Goal: Task Accomplishment & Management: Complete application form

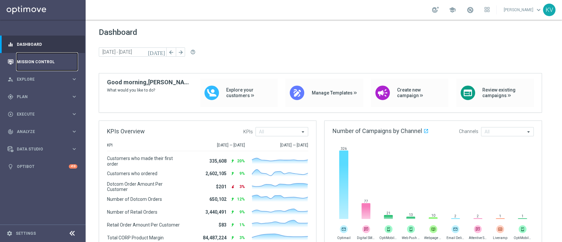
click at [50, 57] on link "Mission Control" at bounding box center [47, 61] width 61 height 17
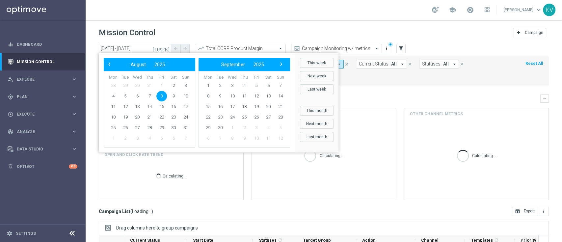
click at [123, 49] on input "[DATE] - [DATE]" at bounding box center [135, 48] width 72 height 9
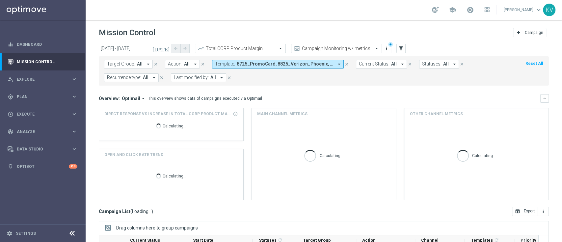
click at [123, 49] on input "[DATE] - [DATE]" at bounding box center [135, 48] width 72 height 9
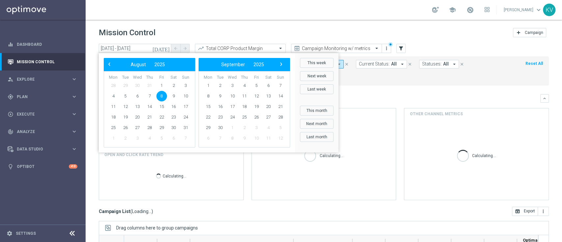
click at [112, 65] on span "‹" at bounding box center [109, 64] width 9 height 9
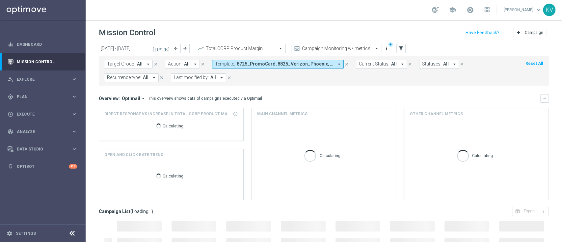
type input "[DATE] - [DATE]"
click at [310, 64] on span "8725_PromoCard, 8825_Verizon_Phoenix, V-ER_SLP_Loyalty_080825_HotDeals" at bounding box center [285, 64] width 97 height 6
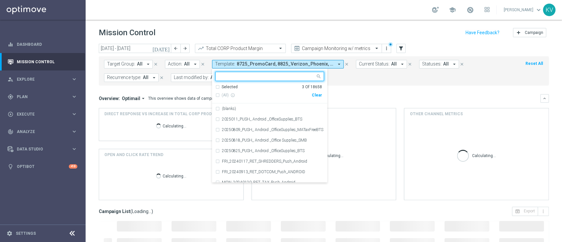
click at [0, 0] on div "Clear" at bounding box center [0, 0] width 0 height 0
click at [248, 75] on input "text" at bounding box center [267, 77] width 97 height 6
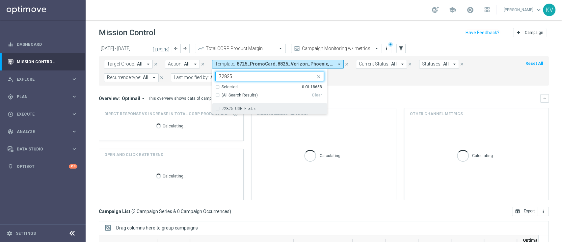
click at [257, 104] on div "72825_USB_Freebie" at bounding box center [270, 108] width 109 height 11
type input "72825"
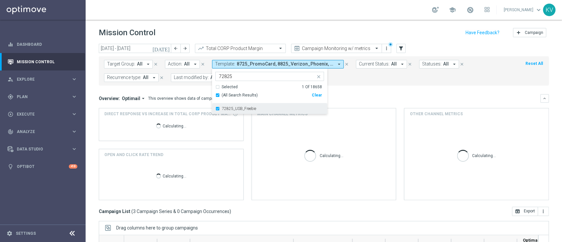
click at [250, 109] on label "72825_USB_Freebie" at bounding box center [239, 109] width 34 height 4
click at [218, 72] on div "72825_USB_Freebie 72825" at bounding box center [266, 76] width 100 height 8
click at [220, 72] on div "72825_USB_Freebie 72825" at bounding box center [266, 76] width 100 height 8
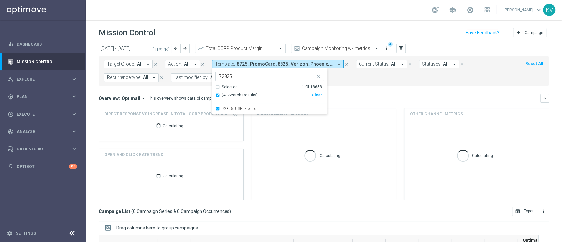
click at [220, 72] on div "72825_USB_Freebie 72825" at bounding box center [266, 76] width 100 height 8
click at [198, 72] on form "Target Group: All arrow_drop_down close Action: All arrow_drop_down close Templ…" at bounding box center [309, 71] width 411 height 22
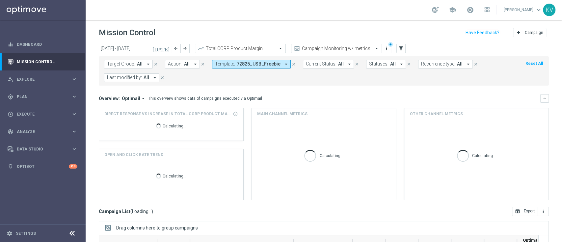
click at [261, 64] on span "72825_USB_Freebie" at bounding box center [259, 64] width 44 height 6
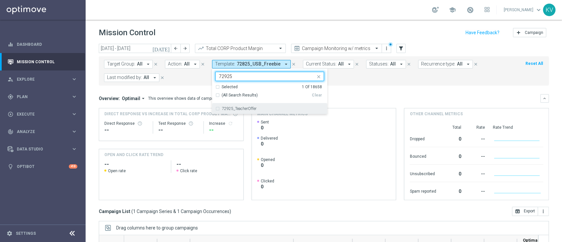
click at [255, 112] on div "72925_TeacherOffer" at bounding box center [270, 108] width 109 height 11
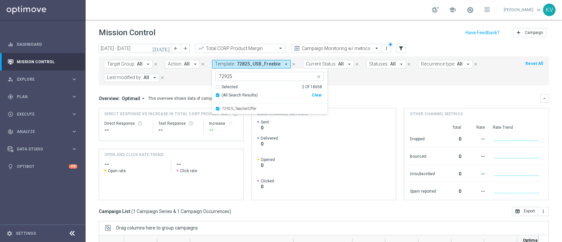
click at [227, 79] on input "72925" at bounding box center [267, 77] width 97 height 6
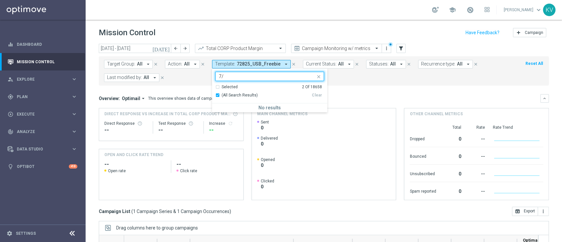
type input "7"
click at [260, 107] on div "73025_LoyaltyHero" at bounding box center [273, 109] width 102 height 4
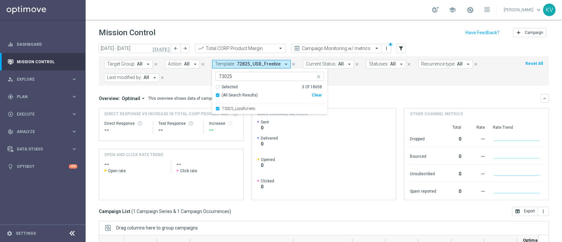
click at [239, 78] on input "73025" at bounding box center [267, 77] width 97 height 6
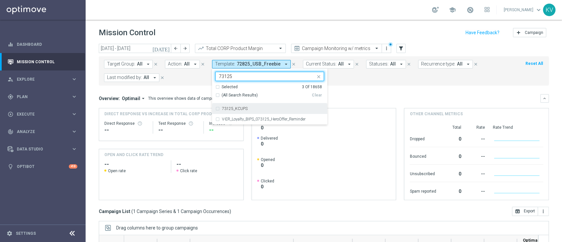
click at [250, 107] on div "73125_KCUPS" at bounding box center [273, 109] width 102 height 4
type input "73125"
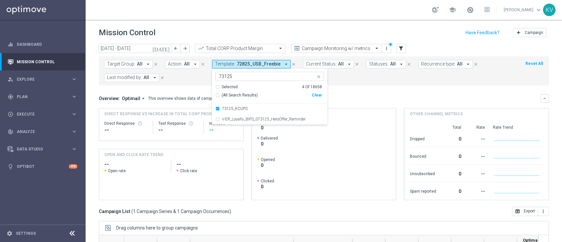
click at [373, 92] on mini-dashboard "Overview: Optimail arrow_drop_down This overview shows data of campaigns execut…" at bounding box center [324, 146] width 450 height 121
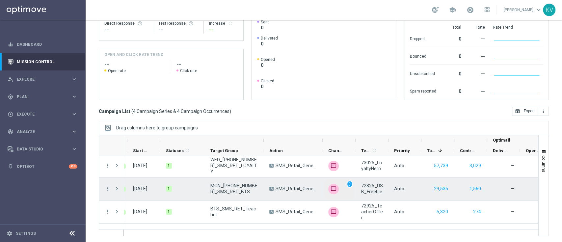
scroll to position [19, 0]
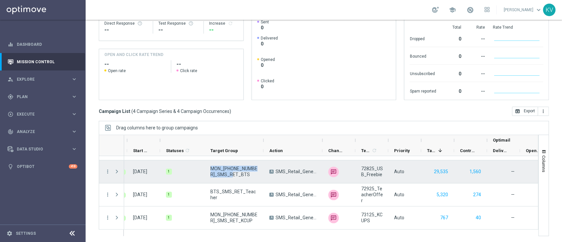
drag, startPoint x: 235, startPoint y: 174, endPoint x: 209, endPoint y: 167, distance: 26.7
click at [209, 167] on div "MON_[PHONE_NUMBER]_SMS_RET_BTS" at bounding box center [234, 171] width 59 height 23
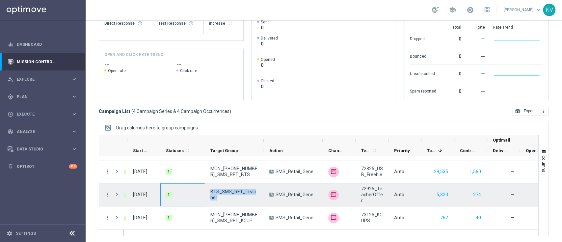
drag, startPoint x: 221, startPoint y: 198, endPoint x: 204, endPoint y: 192, distance: 17.9
click at [204, 181] on div "Completed [DATE] 1 BTS_SMS_RET_Teacher A SMS_Retail_General unfold_more 72925_T…" at bounding box center [357, 195] width 525 height 23
click at [222, 181] on span "BTS_SMS_RET_Teacher" at bounding box center [235, 195] width 48 height 12
drag, startPoint x: 219, startPoint y: 199, endPoint x: 211, endPoint y: 192, distance: 11.0
click at [211, 181] on span "BTS_SMS_RET_Teacher" at bounding box center [235, 195] width 48 height 12
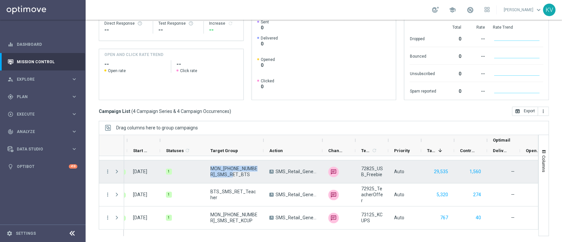
drag, startPoint x: 229, startPoint y: 175, endPoint x: 208, endPoint y: 166, distance: 23.8
click at [208, 166] on div "MON_[PHONE_NUMBER]_SMS_RET_BTS" at bounding box center [234, 171] width 59 height 23
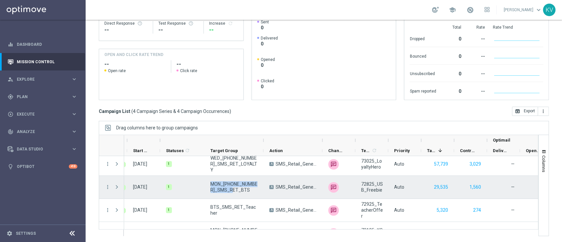
scroll to position [0, 0]
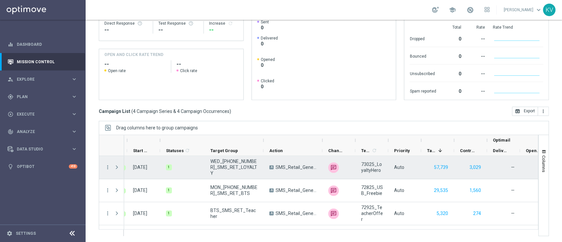
click at [147, 164] on div "[DATE]" at bounding box center [140, 167] width 14 height 6
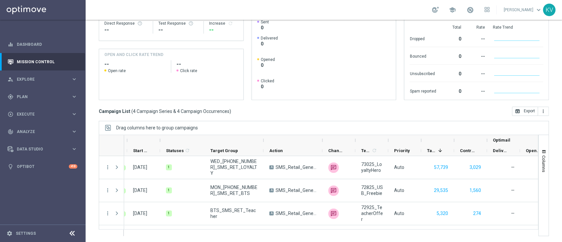
click at [287, 85] on rect at bounding box center [322, 59] width 131 height 80
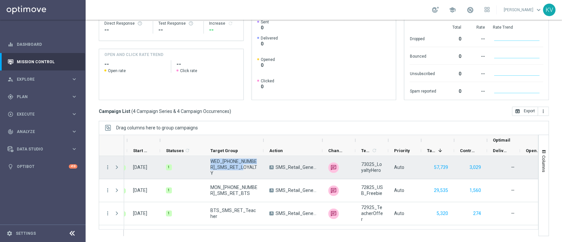
drag, startPoint x: 245, startPoint y: 167, endPoint x: 207, endPoint y: 163, distance: 38.8
click at [207, 163] on div "WED_[PHONE_NUMBER]_SMS_RET_LOYALTY" at bounding box center [234, 167] width 59 height 23
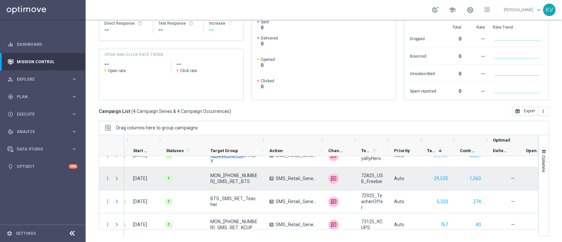
scroll to position [12, 0]
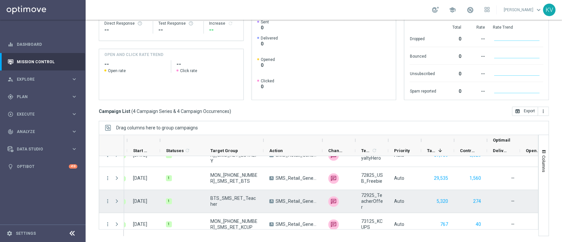
drag, startPoint x: 231, startPoint y: 207, endPoint x: 219, endPoint y: 203, distance: 11.9
click at [219, 181] on span "BTS_SMS_RET_Teacher" at bounding box center [235, 201] width 48 height 12
drag, startPoint x: 216, startPoint y: 203, endPoint x: 204, endPoint y: 197, distance: 13.9
click at [204, 181] on div "Completed [DATE] 1 BTS_SMS_RET_Teacher A SMS_Retail_General unfold_more 72925_T…" at bounding box center [357, 201] width 525 height 23
click at [230, 181] on span "BTS_SMS_RET_Teacher" at bounding box center [235, 201] width 48 height 12
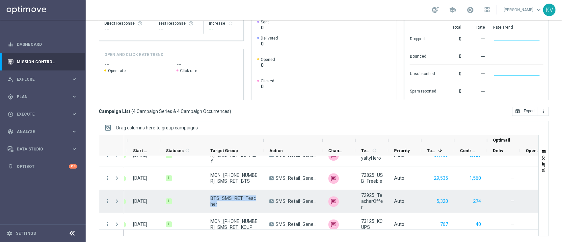
drag, startPoint x: 221, startPoint y: 204, endPoint x: 209, endPoint y: 197, distance: 13.1
click at [209, 181] on div "BTS_SMS_RET_Teacher" at bounding box center [234, 201] width 59 height 23
click at [221, 181] on span "BTS_SMS_RET_Teacher" at bounding box center [235, 201] width 48 height 12
drag, startPoint x: 219, startPoint y: 204, endPoint x: 210, endPoint y: 199, distance: 10.2
click at [211, 181] on span "BTS_SMS_RET_Teacher" at bounding box center [235, 201] width 48 height 12
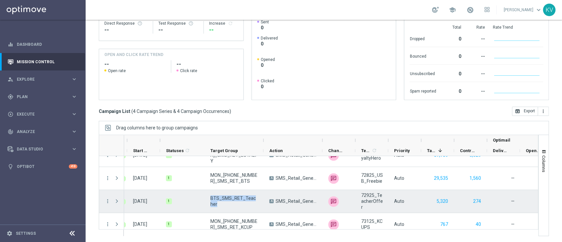
click at [213, 181] on span "BTS_SMS_RET_Teacher" at bounding box center [235, 201] width 48 height 12
drag, startPoint x: 214, startPoint y: 203, endPoint x: 210, endPoint y: 196, distance: 7.9
click at [211, 181] on span "BTS_SMS_RET_Teacher" at bounding box center [235, 201] width 48 height 12
click at [214, 181] on span "BTS_SMS_RET_Teacher" at bounding box center [235, 201] width 48 height 12
drag, startPoint x: 216, startPoint y: 202, endPoint x: 214, endPoint y: 198, distance: 5.0
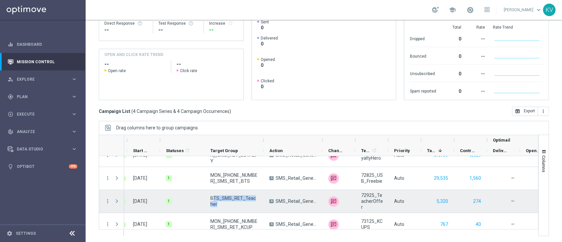
click at [214, 181] on span "BTS_SMS_RET_Teacher" at bounding box center [235, 201] width 48 height 12
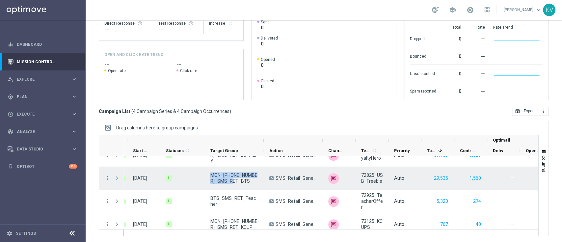
drag, startPoint x: 233, startPoint y: 182, endPoint x: 210, endPoint y: 174, distance: 24.7
click at [210, 174] on div "MON_[PHONE_NUMBER]_SMS_RET_BTS" at bounding box center [234, 178] width 59 height 23
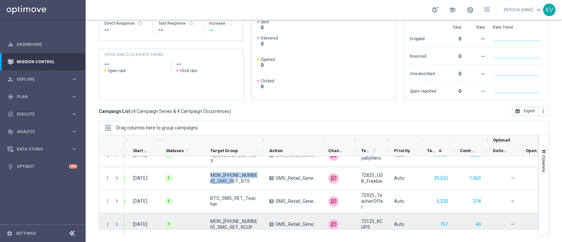
scroll to position [19, 0]
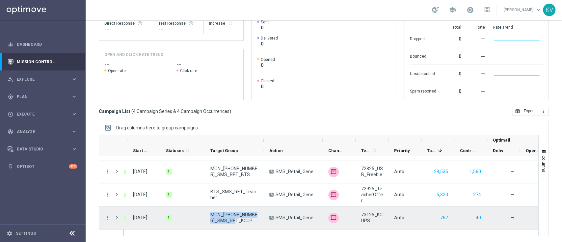
drag, startPoint x: 216, startPoint y: 212, endPoint x: 211, endPoint y: 212, distance: 5.3
click at [211, 181] on span "MON_[PHONE_NUMBER]_SMS_RET_KCUP" at bounding box center [235, 218] width 48 height 12
drag, startPoint x: 376, startPoint y: 217, endPoint x: 362, endPoint y: 210, distance: 15.4
click at [362, 181] on div "73125_KCUPS" at bounding box center [372, 218] width 33 height 23
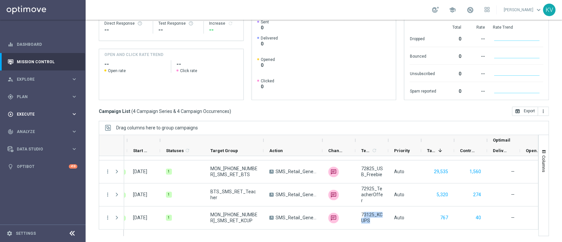
click at [41, 114] on span "Execute" at bounding box center [44, 114] width 54 height 4
click at [39, 127] on link "Campaign Builder" at bounding box center [42, 127] width 51 height 5
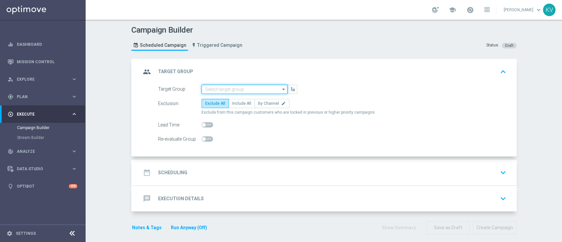
click at [222, 91] on input at bounding box center [245, 89] width 86 height 9
paste input "TUES_[PHONE_NUMBER]_SMS_RET_BTS_FREEBIE"
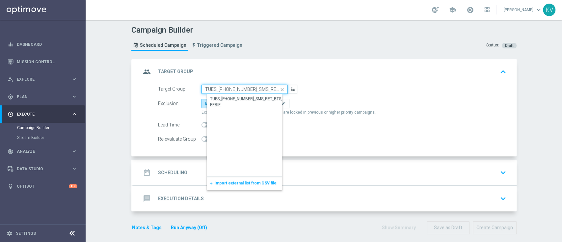
scroll to position [0, 9]
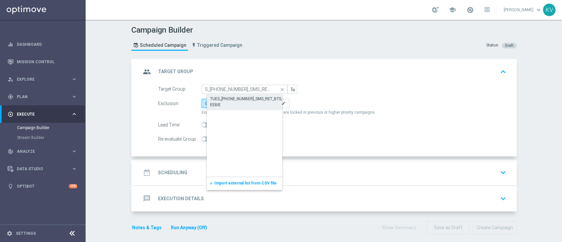
click at [229, 101] on div "TUES_[PHONE_NUMBER]_SMS_RET_BTS_FREEBIE" at bounding box center [250, 102] width 80 height 12
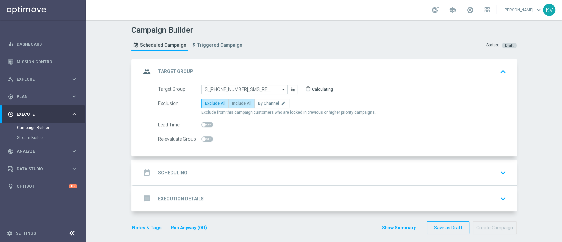
type input "TUES_[PHONE_NUMBER]_SMS_RET_BTS_FREEBIE"
click at [243, 104] on span "Include All" at bounding box center [241, 103] width 19 height 5
click at [237, 104] on input "Include All" at bounding box center [234, 104] width 4 height 4
radio input "true"
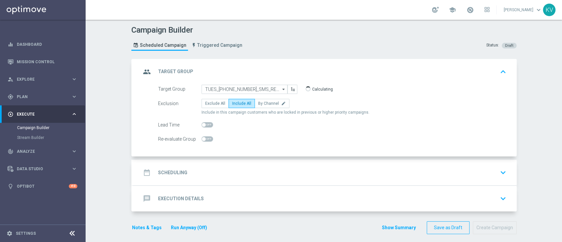
click at [250, 178] on div "date_range Scheduling keyboard_arrow_down" at bounding box center [325, 172] width 368 height 13
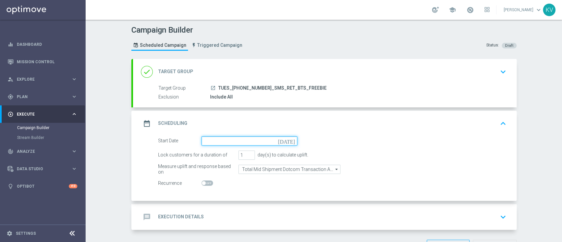
click at [235, 140] on input at bounding box center [250, 140] width 96 height 9
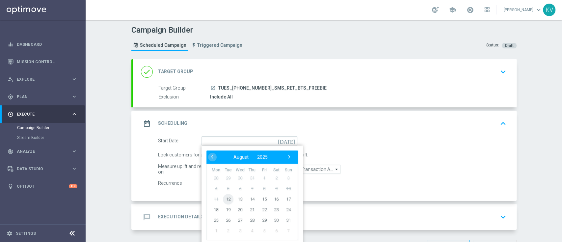
click at [226, 181] on span "12" at bounding box center [228, 199] width 11 height 11
type input "[DATE]"
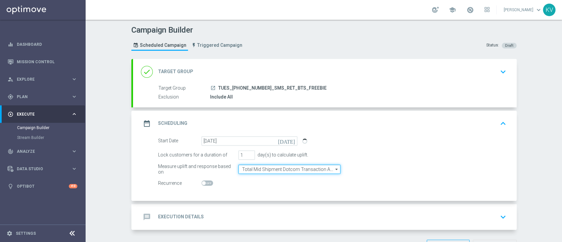
click at [271, 170] on input "Total Mid Shipment Dotcom Transaction Amount" at bounding box center [290, 169] width 102 height 9
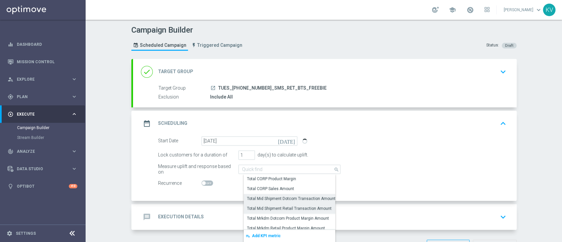
click at [283, 181] on div "Total Mid Shipment Retail Transaction Amount" at bounding box center [289, 209] width 85 height 6
type input "Total Mid Shipment Retail Transaction Amount"
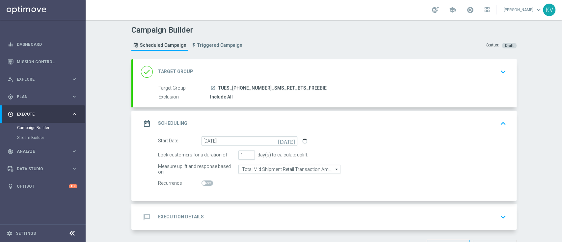
click at [278, 181] on div "message Execution Details keyboard_arrow_down" at bounding box center [325, 217] width 368 height 13
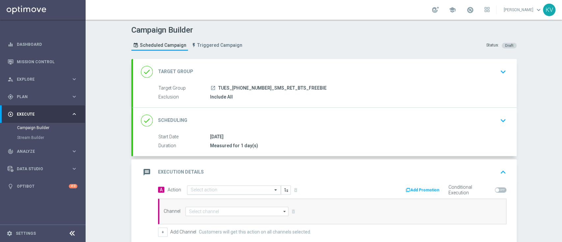
click at [218, 181] on input "text" at bounding box center [227, 190] width 73 height 6
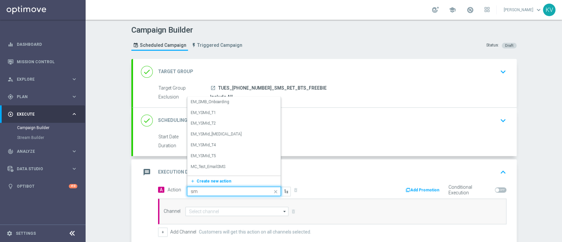
type input "sms"
click at [219, 169] on label "SMS_Retail_General" at bounding box center [208, 170] width 34 height 6
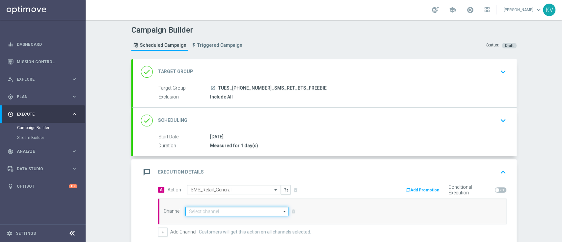
click at [215, 181] on input at bounding box center [237, 211] width 103 height 9
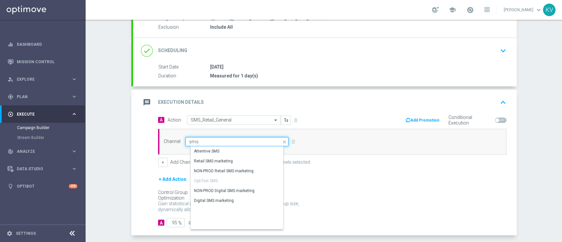
scroll to position [70, 0]
click at [227, 155] on div "Attentive SMS" at bounding box center [243, 151] width 104 height 10
click at [261, 161] on div "Retail SMS marketing" at bounding box center [243, 160] width 104 height 9
type input "Retail SMS marketing"
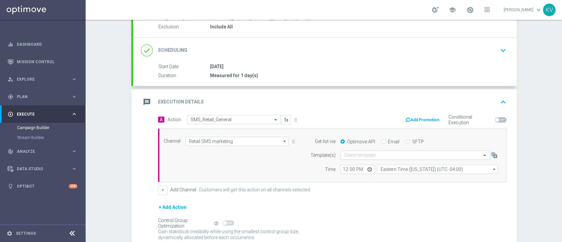
click at [360, 151] on div "Select template" at bounding box center [416, 155] width 150 height 9
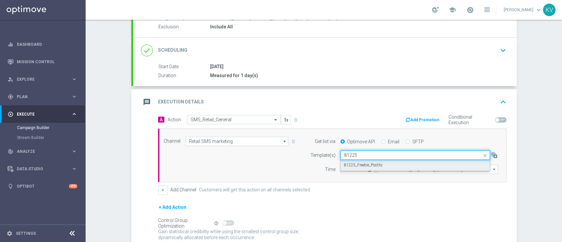
click at [371, 161] on div "81225_Freebie_Postits" at bounding box center [415, 165] width 142 height 11
type input "81225"
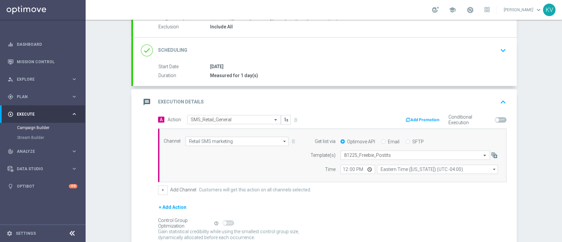
scroll to position [126, 0]
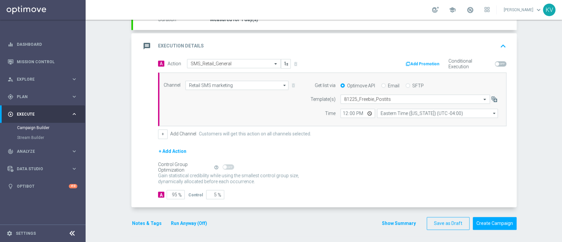
click at [147, 181] on button "Notes & Tags" at bounding box center [146, 223] width 31 height 8
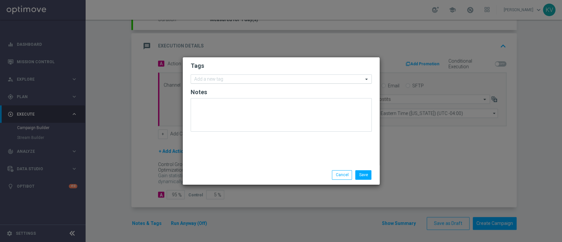
click at [202, 79] on input "text" at bounding box center [278, 80] width 169 height 6
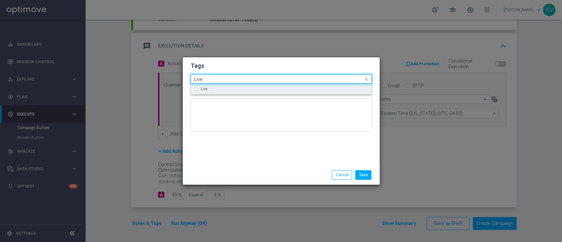
click at [209, 94] on div "Live" at bounding box center [281, 89] width 174 height 11
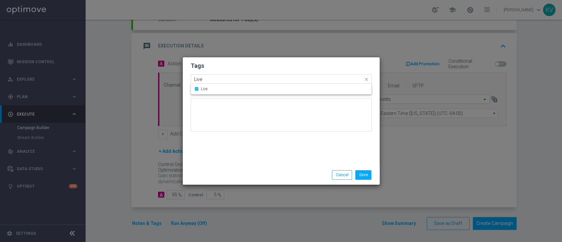
click at [209, 75] on div "Quick find × Live Live" at bounding box center [277, 79] width 172 height 8
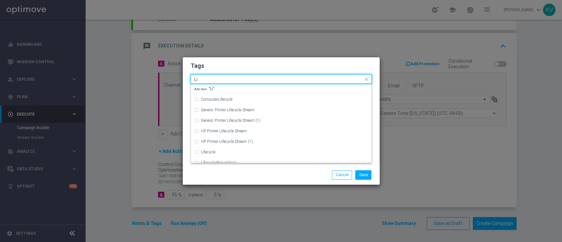
type input "L"
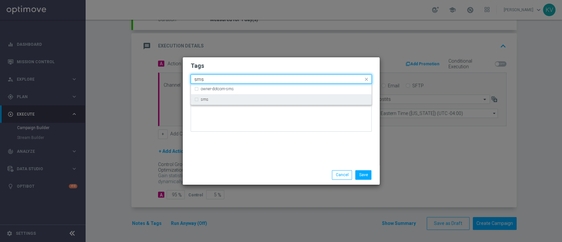
click at [211, 100] on div "sms" at bounding box center [284, 100] width 167 height 4
type input "sms"
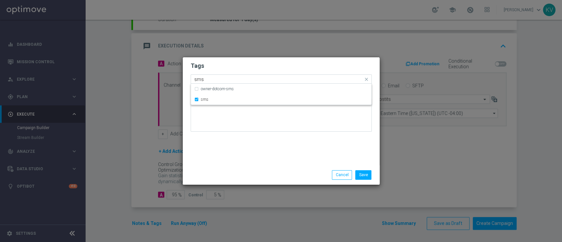
click at [211, 78] on input "sms" at bounding box center [278, 80] width 169 height 6
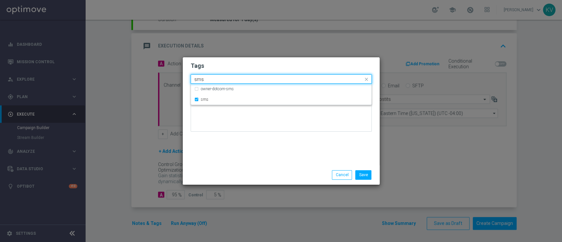
click at [211, 78] on input "sms" at bounding box center [278, 80] width 169 height 6
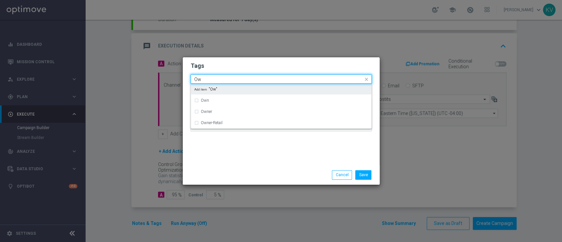
type input "Own"
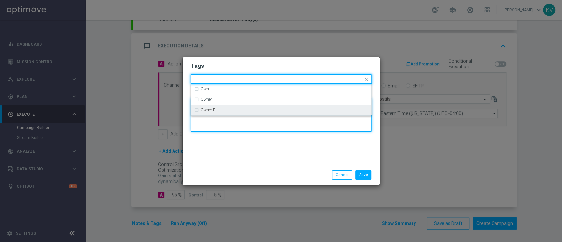
click at [231, 116] on textarea at bounding box center [281, 115] width 181 height 34
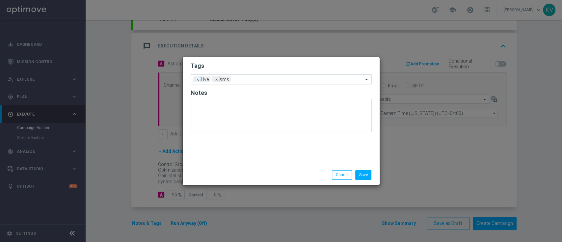
click at [231, 79] on div "Add a new tag × Live × sms" at bounding box center [277, 79] width 172 height 9
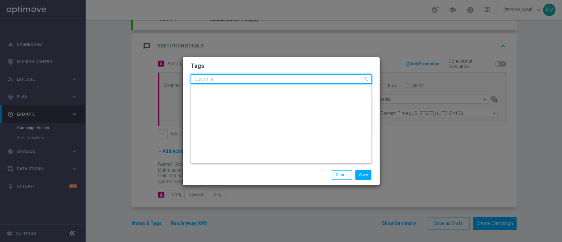
scroll to position [0, 0]
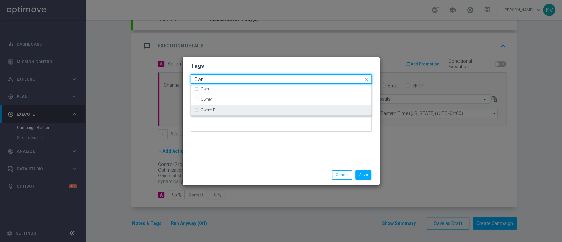
click at [235, 110] on div "Owner-Retail" at bounding box center [284, 110] width 167 height 4
type input "Own"
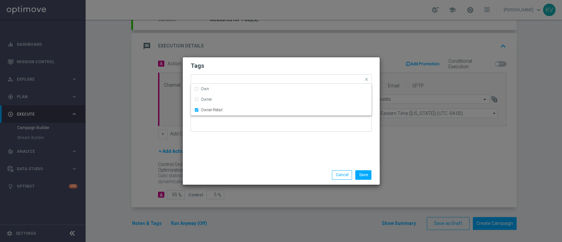
click at [238, 147] on div "Tags Quick find × Live × sms × Owner-Retail Own Owner Owner-Retail Notes" at bounding box center [281, 111] width 197 height 108
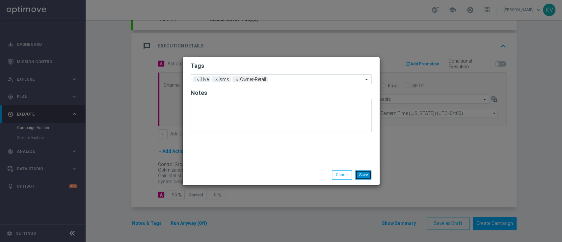
click at [366, 176] on button "Save" at bounding box center [364, 174] width 16 height 9
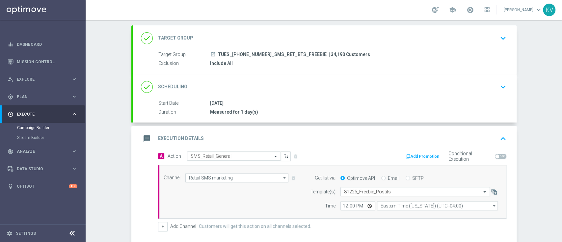
scroll to position [126, 0]
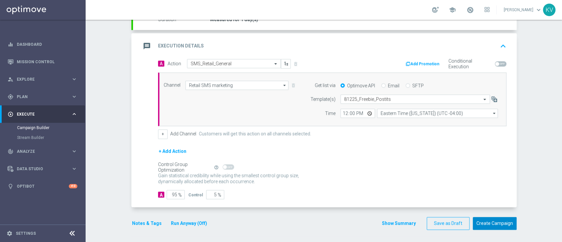
click at [421, 181] on button "Create Campaign" at bounding box center [495, 223] width 44 height 13
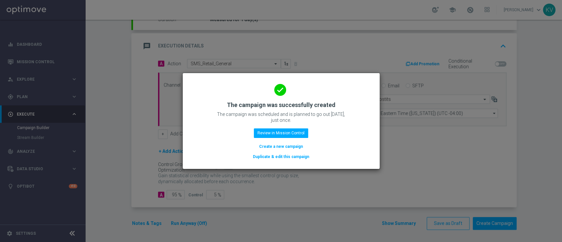
click at [275, 148] on button "Create a new campaign" at bounding box center [281, 146] width 45 height 7
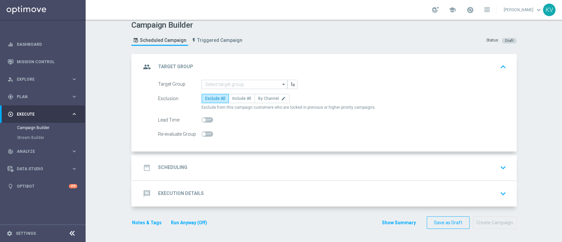
scroll to position [0, 0]
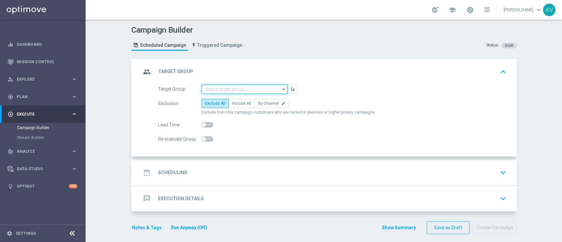
click at [233, 88] on input at bounding box center [245, 89] width 86 height 9
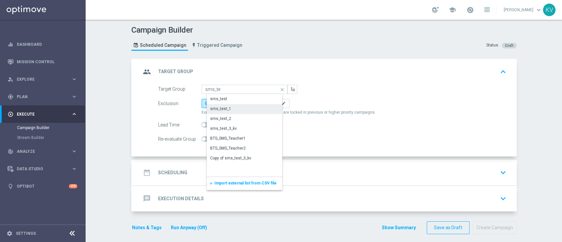
click at [236, 108] on div "sms_test_1" at bounding box center [250, 108] width 86 height 9
type input "sms_test_1"
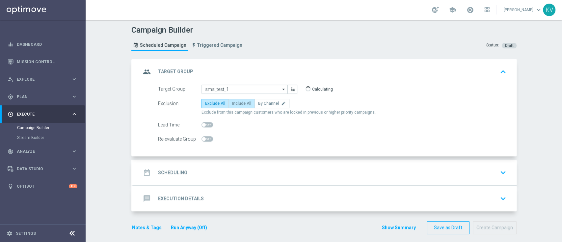
click at [237, 103] on span "Include All" at bounding box center [241, 103] width 19 height 5
click at [237, 103] on input "Include All" at bounding box center [234, 104] width 4 height 4
radio input "true"
click at [232, 177] on div "date_range Scheduling keyboard_arrow_down" at bounding box center [325, 172] width 368 height 13
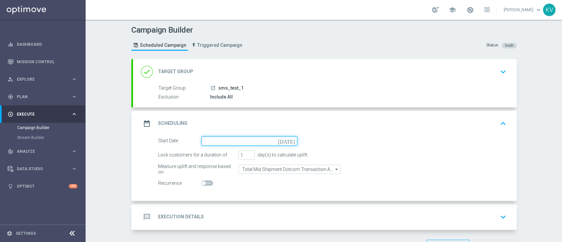
click at [222, 144] on input at bounding box center [250, 140] width 96 height 9
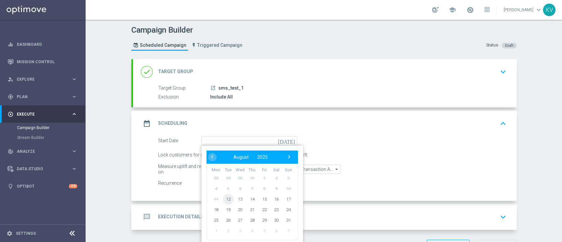
click at [224, 181] on span "12" at bounding box center [228, 199] width 11 height 11
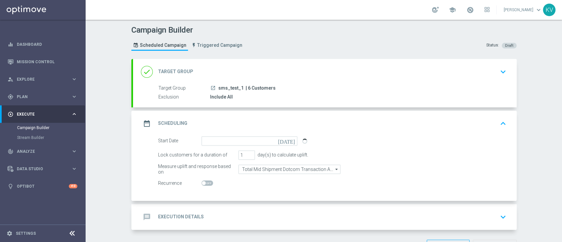
type input "[DATE]"
click at [264, 170] on input "Total Mid Shipment Dotcom Transaction Amount" at bounding box center [290, 169] width 102 height 9
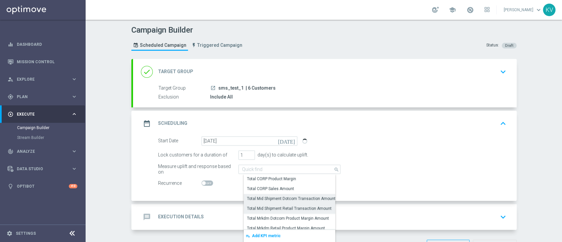
click at [307, 181] on div "Total Mid Shipment Retail Transaction Amount" at bounding box center [289, 209] width 85 height 6
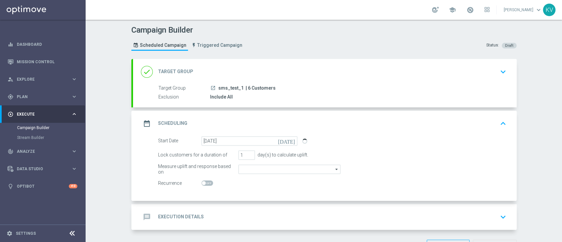
type input "Total Mid Shipment Retail Transaction Amount"
click at [277, 181] on div "message Execution Details keyboard_arrow_down" at bounding box center [325, 217] width 368 height 13
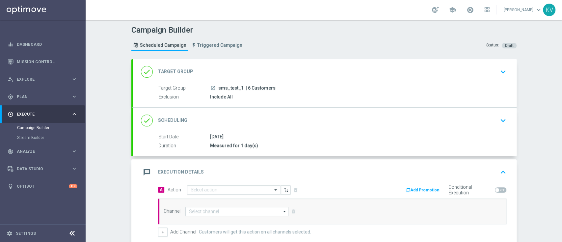
scroll to position [98, 0]
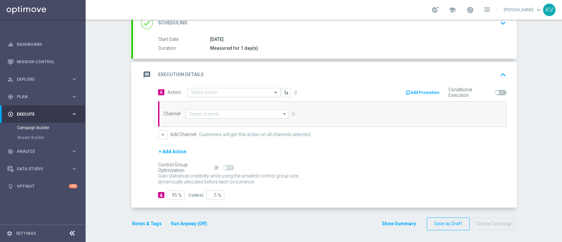
click at [211, 93] on input "text" at bounding box center [227, 93] width 73 height 6
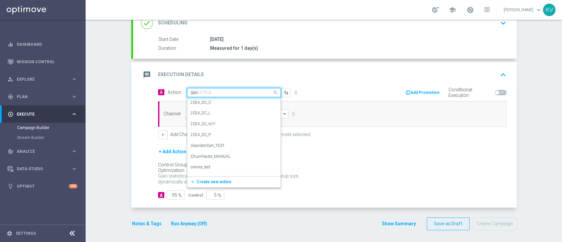
type input "sms"
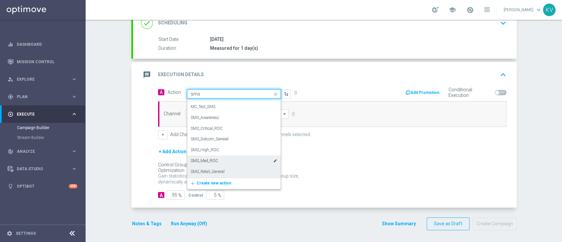
click at [221, 167] on div "SMS_Retail_General edit" at bounding box center [234, 171] width 87 height 11
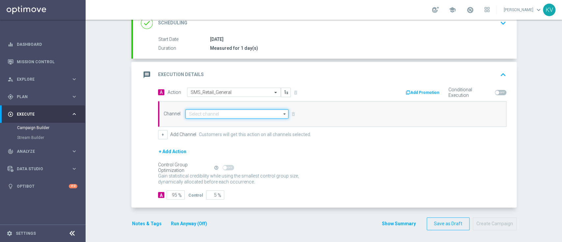
click at [218, 113] on input at bounding box center [237, 113] width 103 height 9
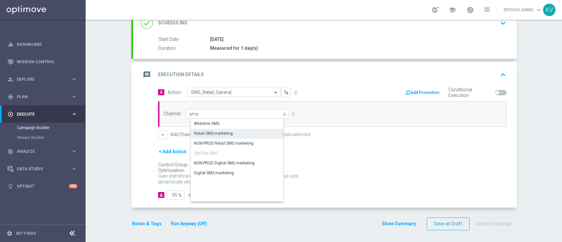
click at [230, 130] on div "Retail SMS marketing" at bounding box center [243, 133] width 104 height 9
type input "Retail SMS marketing"
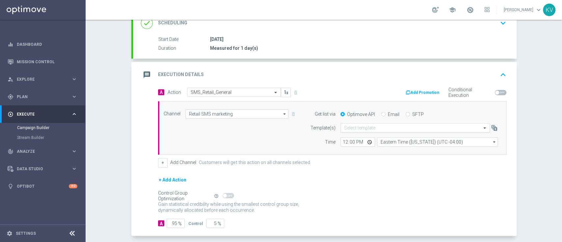
click at [383, 129] on input "text" at bounding box center [408, 128] width 129 height 6
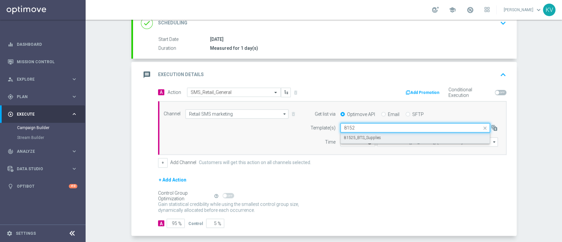
click at [369, 133] on div "81525_BTS_Supplies" at bounding box center [415, 137] width 142 height 11
type input "8152"
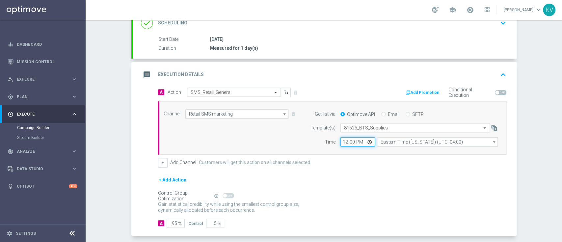
click at [341, 142] on input "12:00" at bounding box center [358, 141] width 35 height 9
type input "09:35"
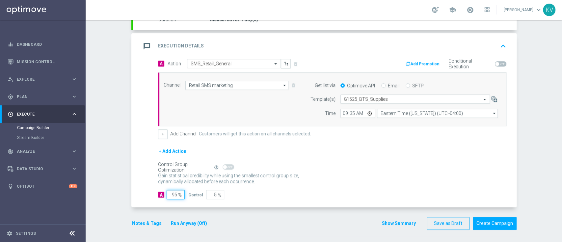
click at [168, 181] on input "95" at bounding box center [176, 194] width 18 height 9
type input "10"
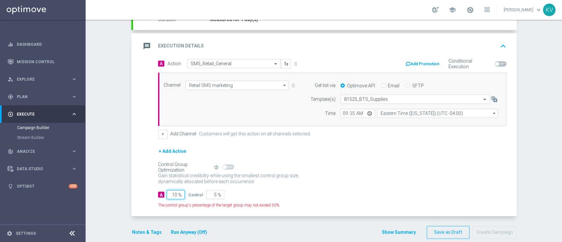
type input "90"
type input "100"
type input "0"
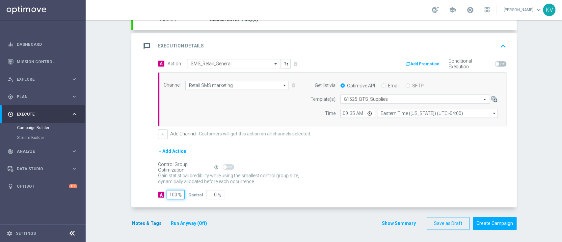
type input "100"
click at [151, 181] on button "Notes & Tags" at bounding box center [146, 223] width 31 height 8
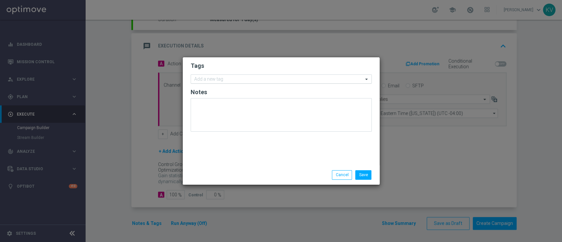
click at [204, 78] on input "text" at bounding box center [278, 80] width 169 height 6
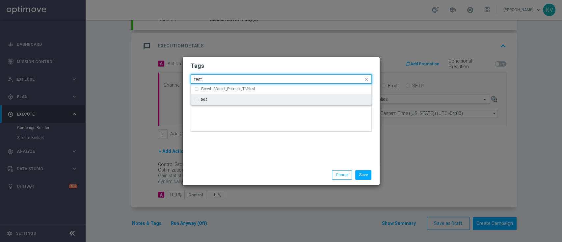
click at [217, 103] on div "test" at bounding box center [281, 99] width 174 height 11
type input "test"
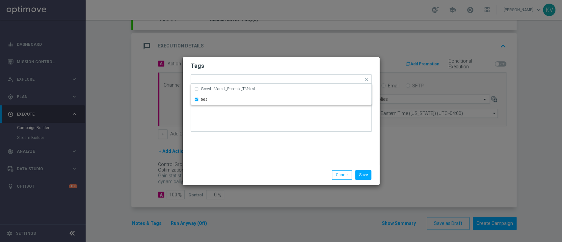
click at [226, 163] on div "Tags Quick find × test GrowthMarket_Phoenix_TM-test test Notes" at bounding box center [281, 111] width 197 height 108
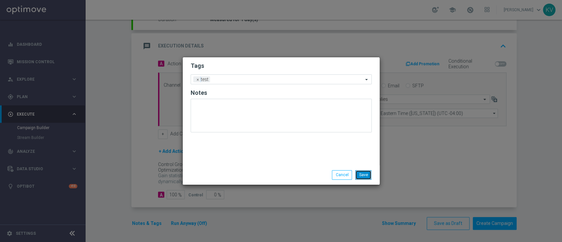
click at [364, 171] on button "Save" at bounding box center [364, 174] width 16 height 9
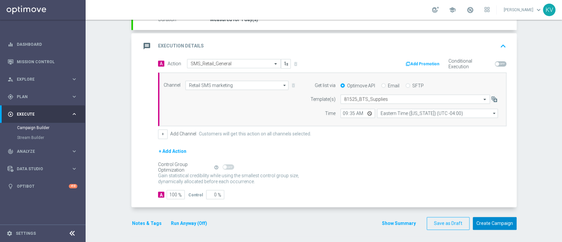
click at [421, 181] on button "Create Campaign" at bounding box center [495, 223] width 44 height 13
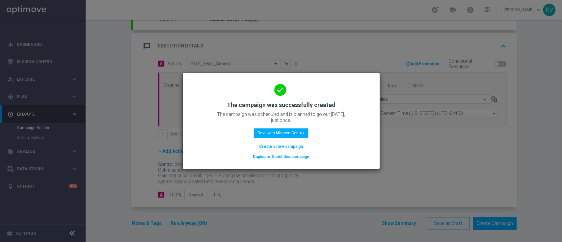
click at [273, 145] on button "Create a new campaign" at bounding box center [281, 146] width 45 height 7
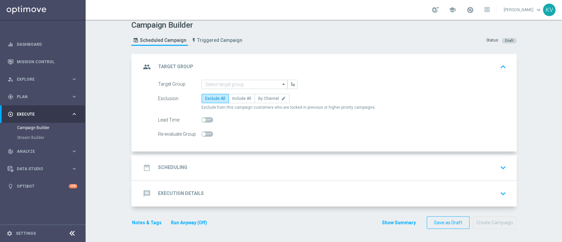
scroll to position [0, 0]
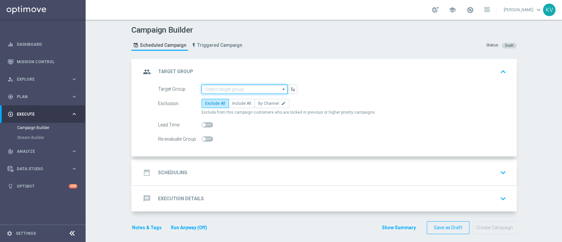
click at [239, 93] on input at bounding box center [245, 89] width 86 height 9
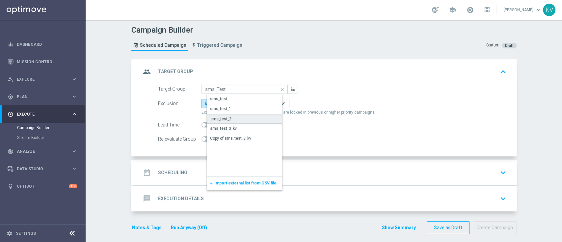
click at [241, 117] on div "sms_test_2" at bounding box center [250, 119] width 86 height 10
type input "sms_test_2"
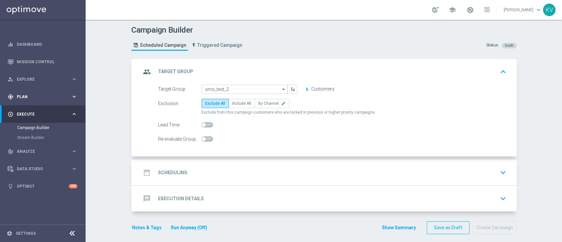
click at [50, 96] on span "Plan" at bounding box center [44, 97] width 54 height 4
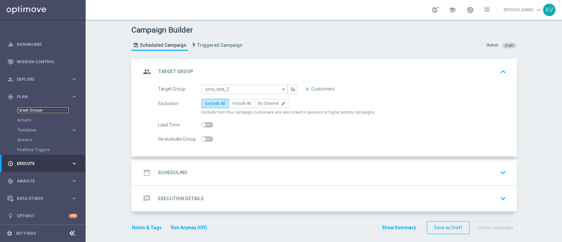
click at [43, 110] on link "Target Groups" at bounding box center [42, 110] width 51 height 5
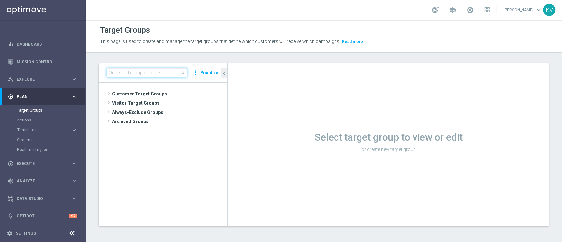
click at [124, 75] on input at bounding box center [147, 72] width 80 height 9
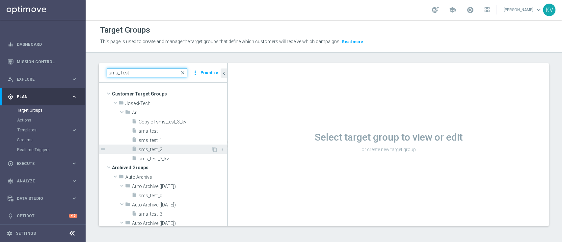
type input "sms_Test"
click at [142, 151] on span "sms_test_2" at bounding box center [175, 150] width 73 height 6
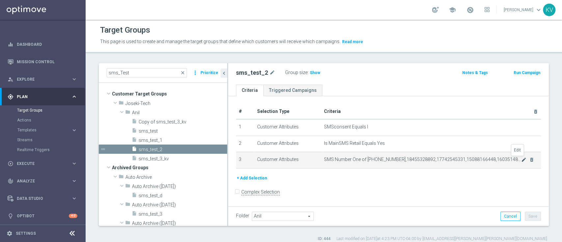
click at [421, 159] on icon "mode_edit" at bounding box center [524, 159] width 5 height 5
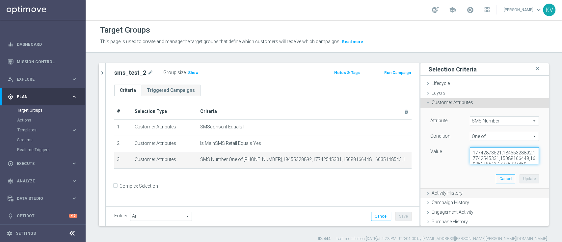
scroll to position [11, 0]
drag, startPoint x: 508, startPoint y: 179, endPoint x: 527, endPoint y: 196, distance: 25.9
click at [421, 181] on ul "Lifecycle done Cancel Update Layers done Cancel Update Customer Attributes" at bounding box center [485, 196] width 129 height 234
click at [421, 160] on textarea "17742873521,18455328892,17742545331,15088166448,16035148543,17745737450" at bounding box center [504, 155] width 69 height 17
click at [421, 154] on textarea "17742873521,18455328892,17742545331,15088166448,16035148543,17745737450" at bounding box center [504, 155] width 69 height 17
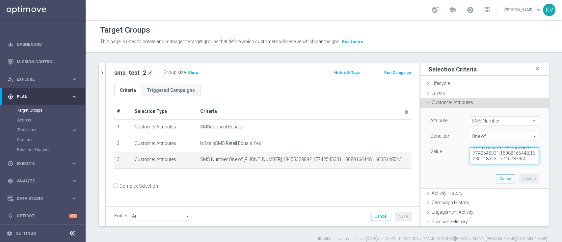
drag, startPoint x: 507, startPoint y: 152, endPoint x: 515, endPoint y: 161, distance: 12.4
click at [421, 161] on textarea "17742873521,18455328892,17742545331,15088166448,16035148543,17745737450" at bounding box center [504, 155] width 69 height 17
drag, startPoint x: 513, startPoint y: 159, endPoint x: 480, endPoint y: 160, distance: 33.0
click at [421, 160] on textarea "17742873521,18455328892,17742545331,15088166448,16035148543" at bounding box center [504, 155] width 69 height 17
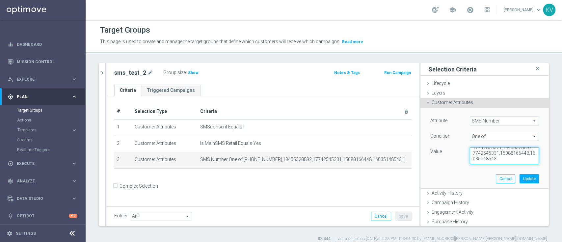
type textarea "17742873521,18455328892,17742545331,15088166448,16035148543"
click at [421, 161] on textarea "17742873521,18455328892,17742545331,15088166448,16035148543" at bounding box center [504, 155] width 69 height 17
drag, startPoint x: 479, startPoint y: 158, endPoint x: 508, endPoint y: 160, distance: 29.7
click at [421, 160] on textarea "17742873521,18455328892,17742545331,15088166448,16035148543" at bounding box center [504, 155] width 69 height 17
click at [421, 175] on button "Update" at bounding box center [529, 178] width 19 height 9
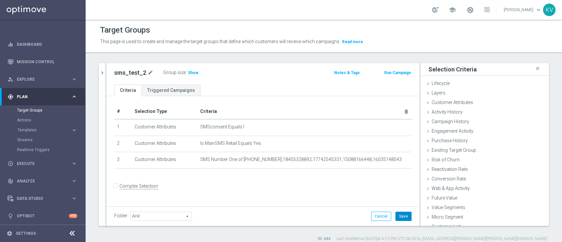
click at [400, 181] on button "Save" at bounding box center [404, 216] width 16 height 9
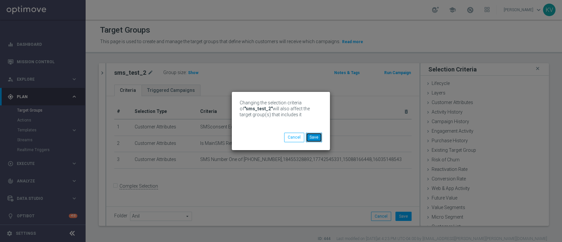
click at [312, 138] on button "Save" at bounding box center [314, 137] width 16 height 9
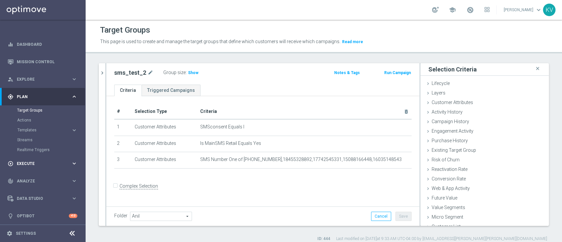
click at [23, 167] on div "play_circle_outline Execute keyboard_arrow_right" at bounding box center [42, 163] width 85 height 17
click at [34, 128] on link "Campaign Builder" at bounding box center [42, 127] width 51 height 5
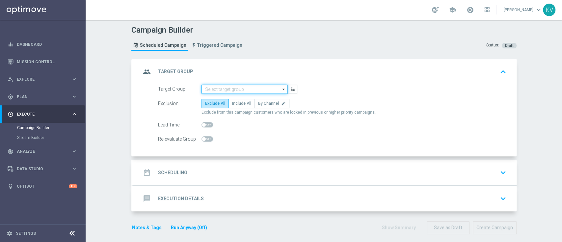
click at [215, 89] on input at bounding box center [245, 89] width 86 height 9
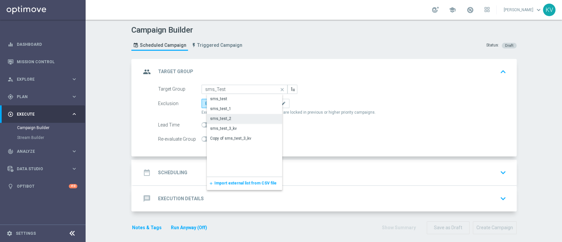
click at [226, 117] on div "sms_test_2" at bounding box center [220, 119] width 21 height 6
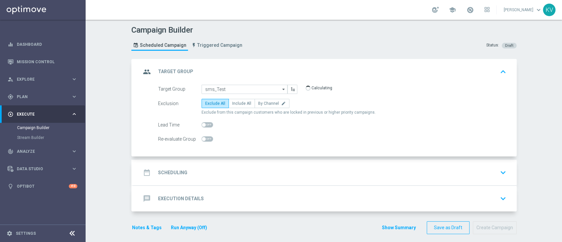
type input "sms_test_2"
click at [238, 103] on span "Include All" at bounding box center [241, 103] width 19 height 5
click at [237, 103] on input "Include All" at bounding box center [234, 104] width 4 height 4
radio input "true"
click at [233, 176] on div "date_range Scheduling keyboard_arrow_down" at bounding box center [325, 172] width 368 height 13
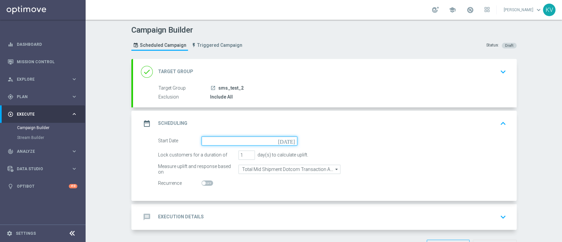
click at [229, 144] on input at bounding box center [250, 140] width 96 height 9
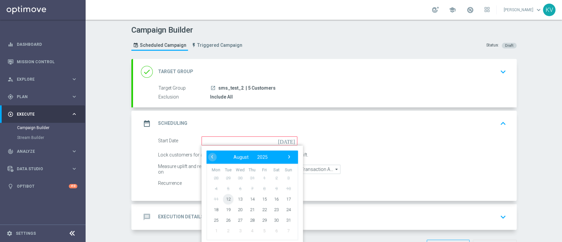
click at [224, 181] on span "12" at bounding box center [228, 199] width 11 height 11
type input "[DATE]"
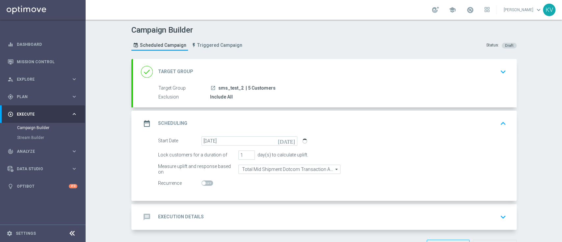
click at [273, 174] on form "Start Date [DATE] [DATE] Lock customers for a duration of 1 day(s) to calculate…" at bounding box center [332, 162] width 349 height 52
click at [276, 171] on input "Total Mid Shipment Dotcom Transaction Amount" at bounding box center [290, 169] width 102 height 9
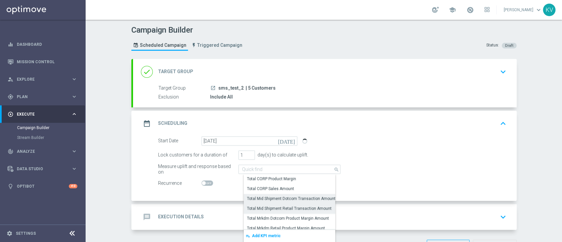
click at [302, 181] on div "Total Mid Shipment Retail Transaction Amount" at bounding box center [289, 209] width 85 height 6
type input "Total Mid Shipment Retail Transaction Amount"
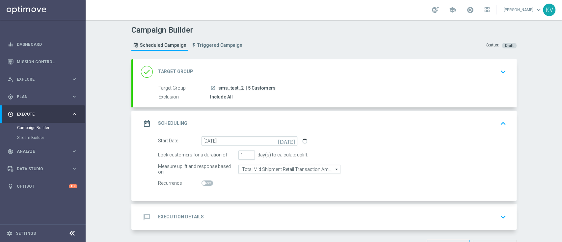
click at [285, 181] on div "message Execution Details keyboard_arrow_down" at bounding box center [325, 217] width 368 height 13
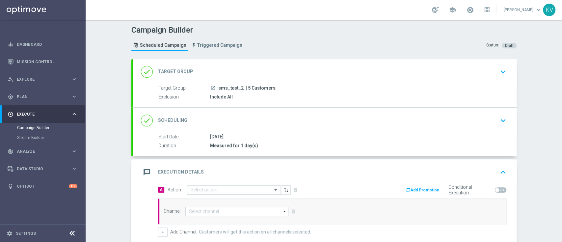
click at [231, 181] on input "text" at bounding box center [227, 190] width 73 height 6
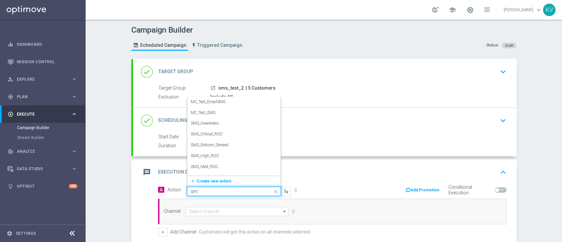
type input "sms"
drag, startPoint x: 227, startPoint y: 163, endPoint x: 226, endPoint y: 166, distance: 3.8
click at [226, 166] on div "MC_Test_EmailSMS edit MC_Test_SMS edit SMS_Awareness edit SMS_Critical_ROC edit…" at bounding box center [233, 128] width 93 height 79
click at [226, 166] on div "SMS_Retail_General edit" at bounding box center [234, 169] width 87 height 11
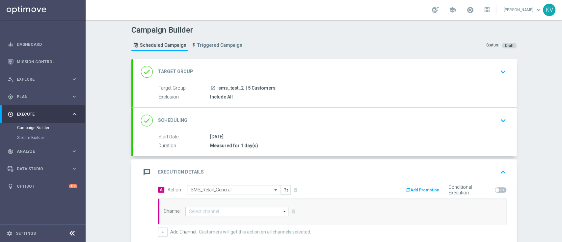
scroll to position [58, 0]
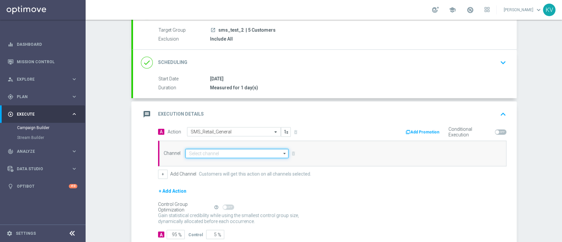
click at [218, 151] on input at bounding box center [237, 153] width 103 height 9
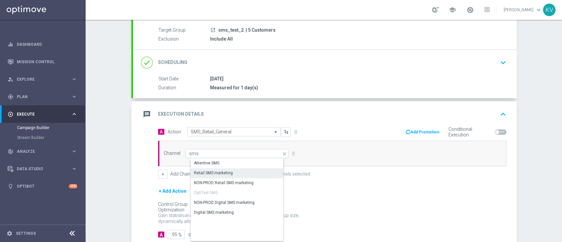
click at [219, 173] on div "Retail SMS marketing" at bounding box center [213, 173] width 39 height 6
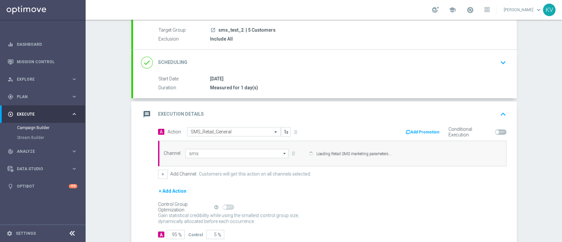
type input "Retail SMS marketing"
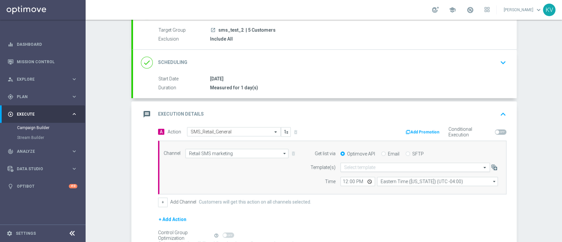
click at [394, 171] on div "Select template" at bounding box center [416, 167] width 150 height 9
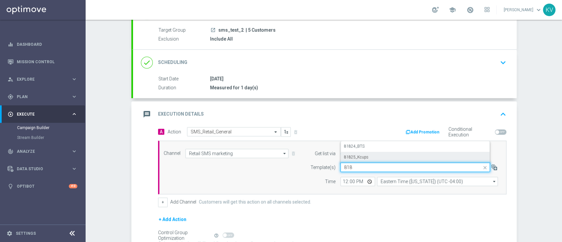
click at [383, 156] on div "81825_Kcups" at bounding box center [415, 157] width 142 height 11
type input "818"
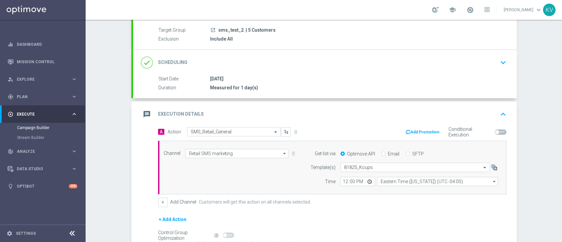
scroll to position [126, 0]
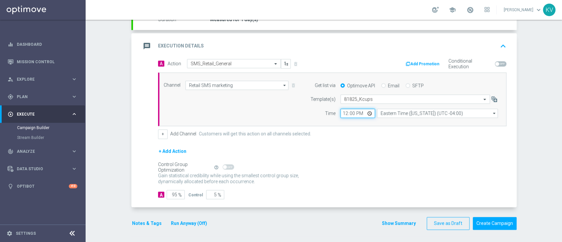
click at [341, 115] on input "12:00" at bounding box center [358, 113] width 35 height 9
type input "09:40"
click at [167, 181] on input "95" at bounding box center [176, 194] width 18 height 9
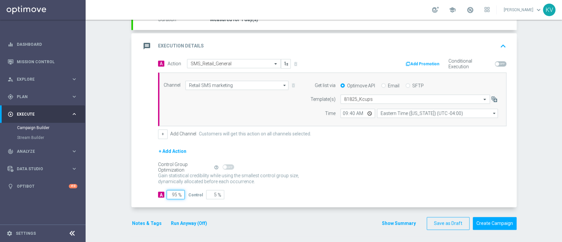
type input "1"
type input "99"
type input "100"
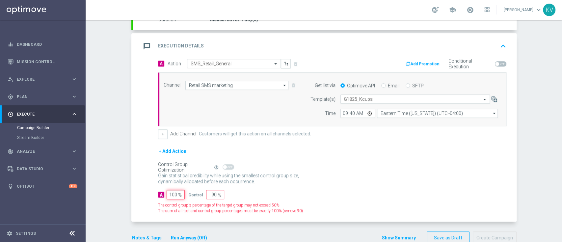
type input "0"
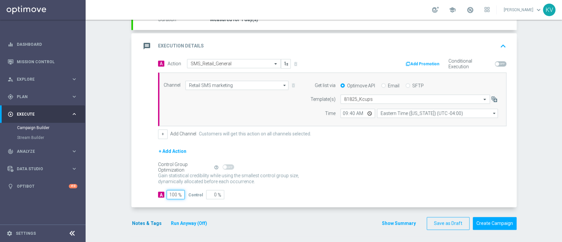
type input "100"
click at [147, 181] on button "Notes & Tags" at bounding box center [146, 223] width 31 height 8
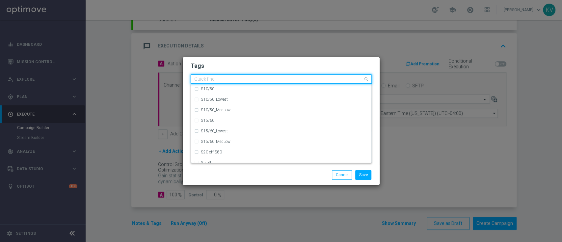
click at [209, 82] on input "text" at bounding box center [278, 80] width 169 height 6
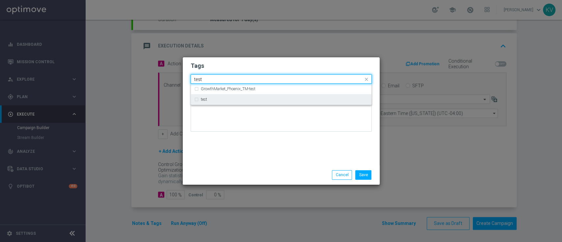
click at [220, 101] on div "test" at bounding box center [284, 100] width 167 height 4
type input "test"
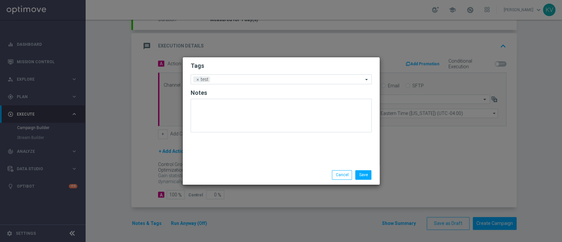
click at [227, 162] on div "Tags Add a new tag × test Notes" at bounding box center [281, 111] width 197 height 108
click at [363, 171] on button "Save" at bounding box center [364, 174] width 16 height 9
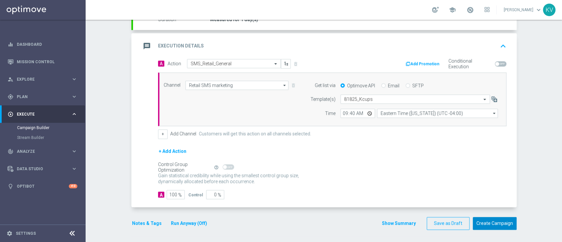
click at [421, 181] on button "Create Campaign" at bounding box center [495, 223] width 44 height 13
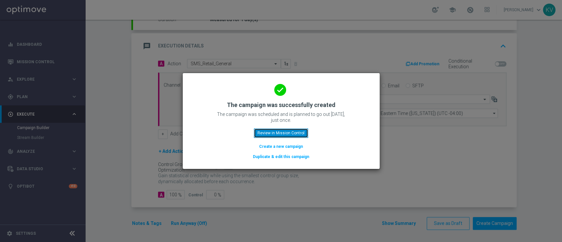
click at [291, 135] on button "Review in Mission Control" at bounding box center [281, 133] width 54 height 9
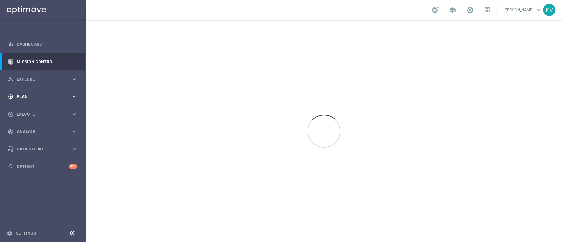
click at [45, 95] on span "Plan" at bounding box center [44, 97] width 54 height 4
click at [37, 111] on link "Target Groups" at bounding box center [42, 110] width 51 height 5
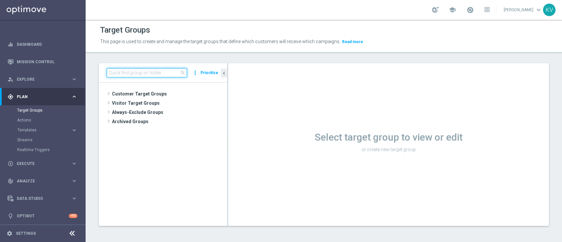
click at [137, 76] on input at bounding box center [147, 72] width 80 height 9
paste input "ED_Omni_Sharpie_Freebie"
type input "ED_Omni_Sharpie_Freebie"
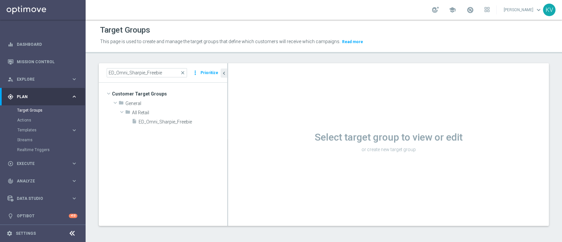
click at [186, 127] on tree-viewport "Customer Target Groups library_add create_new_folder folder" at bounding box center [163, 154] width 129 height 143
click at [186, 124] on span "ED_Omni_Sharpie_Freebie" at bounding box center [175, 122] width 73 height 6
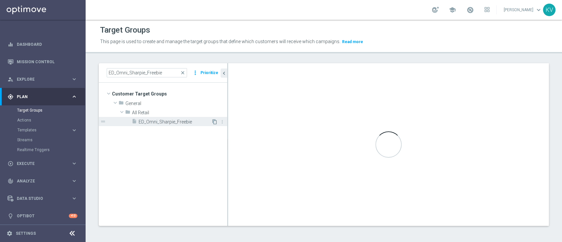
click at [216, 123] on icon "content_copy" at bounding box center [214, 121] width 5 height 5
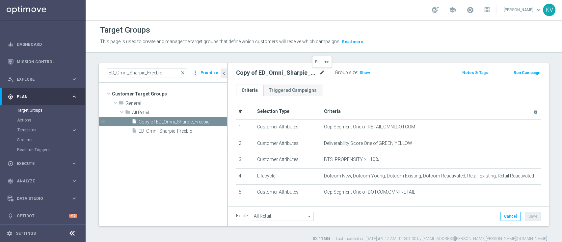
click at [322, 73] on icon "mode_edit" at bounding box center [322, 73] width 6 height 8
click at [253, 74] on input "Copy of ED_Omni_Sharpie_Freebie" at bounding box center [280, 73] width 89 height 9
drag, startPoint x: 255, startPoint y: 74, endPoint x: 207, endPoint y: 51, distance: 52.6
click at [207, 51] on div "Target Groups This page is used to create and manage the target groups that def…" at bounding box center [324, 131] width 477 height 222
drag, startPoint x: 291, startPoint y: 73, endPoint x: 277, endPoint y: 71, distance: 14.0
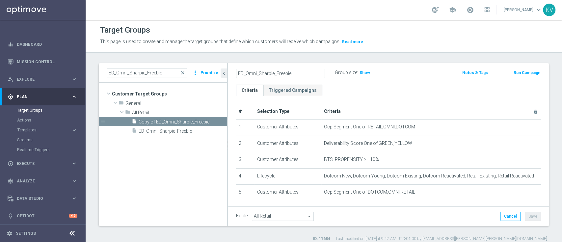
click at [277, 71] on input "ED_Omni_Sharpie_Freebie" at bounding box center [280, 73] width 89 height 9
click at [273, 74] on input "ED_Omni_Sharpie_Freebie" at bounding box center [280, 73] width 89 height 9
click at [302, 73] on input "ED_Omni_Postits_Freebie" at bounding box center [280, 73] width 89 height 9
type input "ED_Omni_Postits_Freebie"
click at [308, 67] on div "ED_Omni_Postits_Freebie mode_edit Group size : Show Notes & Tags Run Campaign" at bounding box center [388, 73] width 321 height 21
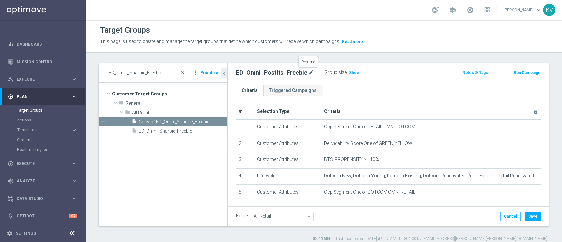
click at [309, 72] on icon "mode_edit" at bounding box center [312, 73] width 6 height 8
click at [308, 72] on input "ED_Omni_Postits_Freebie" at bounding box center [280, 73] width 89 height 9
type input "ED_Omni_Postits_Freebie_81325"
click at [388, 68] on div "Group size : Show" at bounding box center [368, 72] width 66 height 8
click at [325, 71] on icon "mode_edit" at bounding box center [322, 73] width 6 height 8
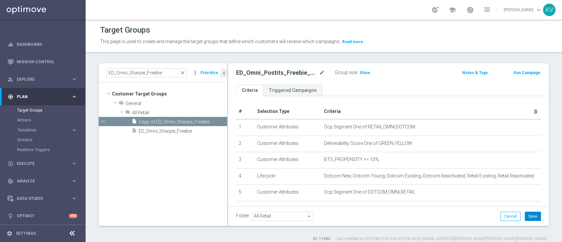
click at [421, 181] on button "Save" at bounding box center [533, 216] width 16 height 9
click at [367, 67] on div "ED_Omni_Postits_Freebie_81325 mode_edit Group size : Show Notes & Tags Run Camp…" at bounding box center [388, 73] width 321 height 21
click at [365, 72] on span "Show" at bounding box center [365, 73] width 11 height 5
drag, startPoint x: 374, startPoint y: 76, endPoint x: 381, endPoint y: 72, distance: 7.2
click at [381, 72] on div "Group size : 2,796,393" at bounding box center [368, 72] width 66 height 8
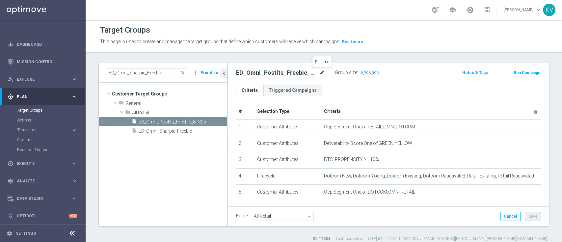
click at [322, 72] on icon "mode_edit" at bounding box center [322, 73] width 6 height 8
click at [52, 161] on div "play_circle_outline Execute" at bounding box center [40, 164] width 64 height 6
click at [43, 132] on div "Campaign Builder" at bounding box center [51, 128] width 68 height 10
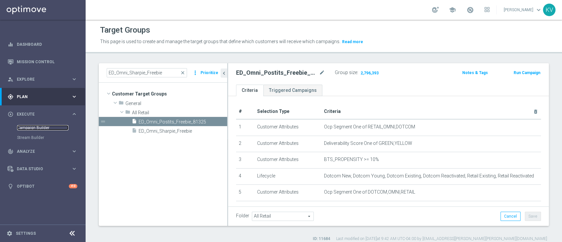
click at [41, 128] on link "Campaign Builder" at bounding box center [42, 127] width 51 height 5
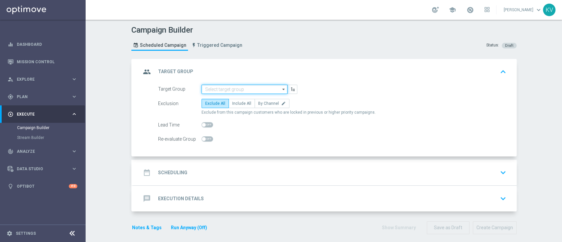
click at [209, 91] on input at bounding box center [245, 89] width 86 height 9
paste input "ED_Omni_Postits_Freebie_81325"
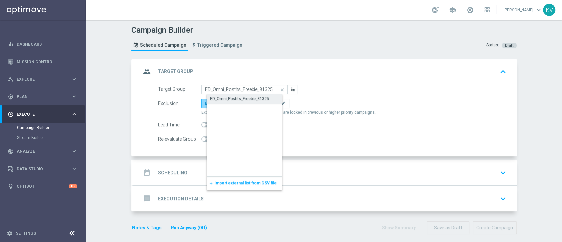
click at [216, 97] on div "ED_Omni_Postits_Freebie_81325" at bounding box center [239, 99] width 59 height 6
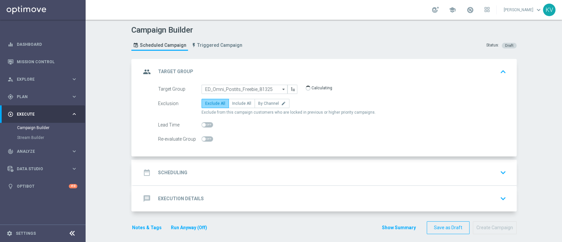
type input "ED_Omni_Postits_Freebie_81325"
click at [264, 104] on span "By Channel" at bounding box center [268, 103] width 21 height 5
click at [263, 104] on input "By Channel edit" at bounding box center [260, 104] width 4 height 4
radio input "true"
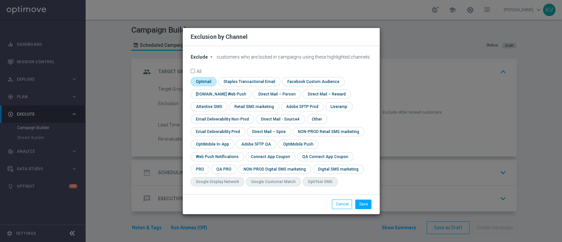
click at [199, 83] on input "checkbox" at bounding box center [203, 81] width 25 height 9
checkbox input "true"
click at [316, 119] on input "checkbox" at bounding box center [317, 119] width 20 height 9
checkbox input "true"
click at [360, 181] on button "Save" at bounding box center [364, 204] width 16 height 9
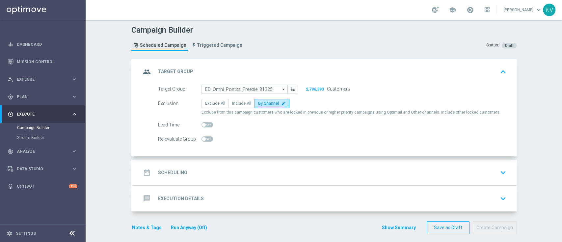
click at [276, 168] on div "date_range Scheduling keyboard_arrow_down" at bounding box center [325, 172] width 368 height 13
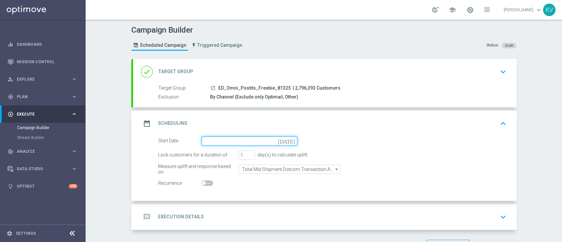
click at [219, 141] on input at bounding box center [250, 140] width 96 height 9
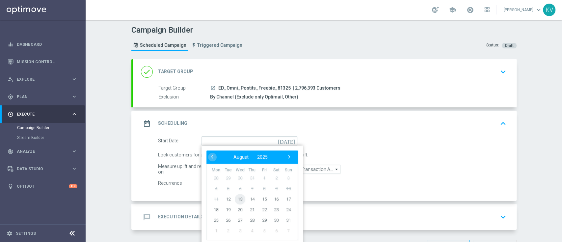
click at [237, 181] on span "13" at bounding box center [240, 199] width 11 height 11
type input "[DATE]"
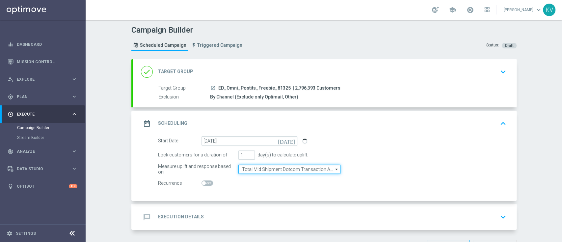
click at [286, 171] on input "Total Mid Shipment Dotcom Transaction Amount" at bounding box center [290, 169] width 102 height 9
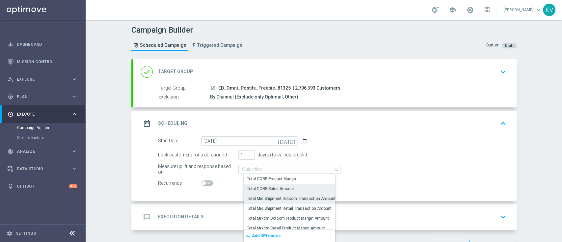
click at [300, 181] on div "Total CORP Sales Amount" at bounding box center [295, 188] width 102 height 9
type input "Total CORP Sales Amount"
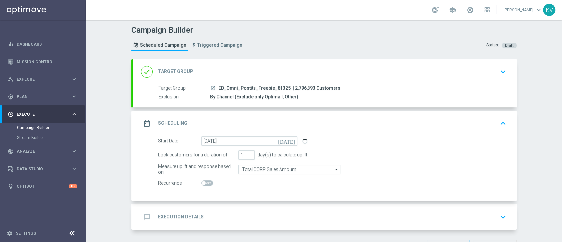
click at [253, 181] on div "message Execution Details keyboard_arrow_down" at bounding box center [325, 217] width 368 height 13
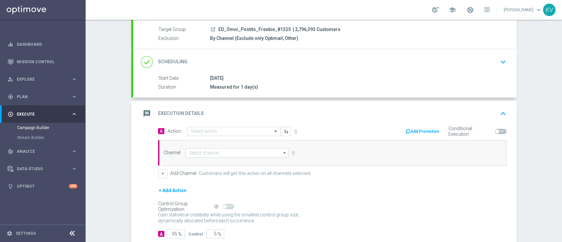
scroll to position [66, 0]
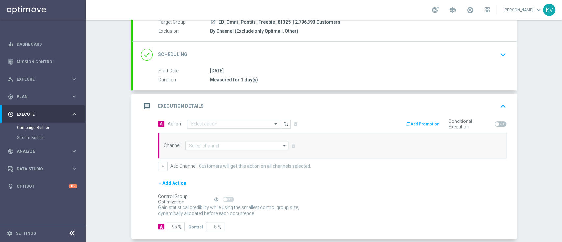
click at [193, 123] on input "text" at bounding box center [227, 125] width 73 height 6
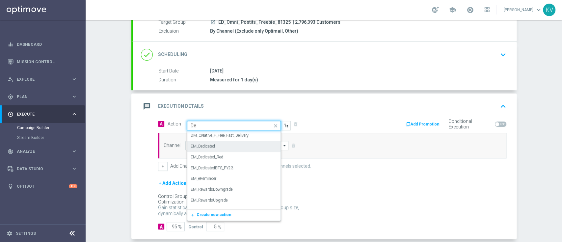
type input "Ded"
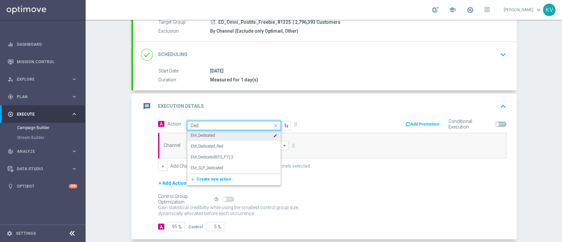
drag, startPoint x: 217, startPoint y: 143, endPoint x: 218, endPoint y: 138, distance: 5.4
click at [218, 138] on div "EM_Dedicated edit EM_Dedicated_Red edit EM_DedicatedBTS_FY23 edit EM_SLP_Dedica…" at bounding box center [233, 151] width 93 height 43
click at [218, 138] on div "EM_Dedicated edit" at bounding box center [234, 135] width 87 height 11
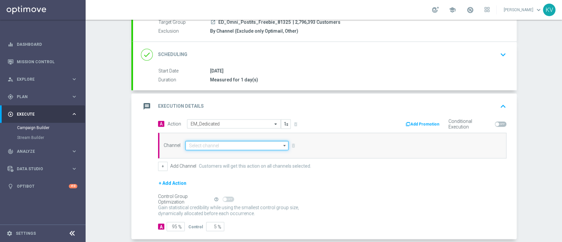
click at [216, 141] on input at bounding box center [237, 145] width 103 height 9
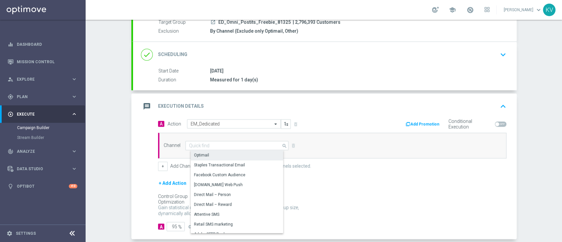
click at [238, 157] on div "Optimail" at bounding box center [240, 155] width 98 height 9
type input "Optimail"
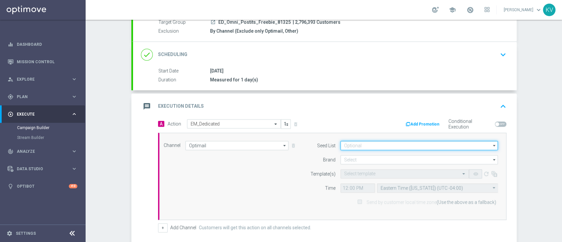
click at [348, 146] on input at bounding box center [420, 145] width 158 height 9
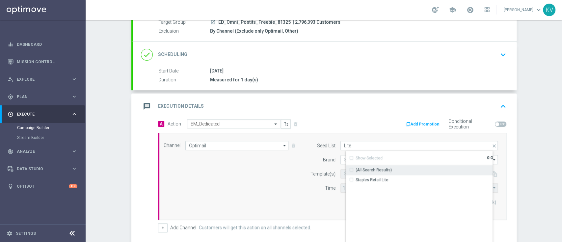
click at [368, 181] on div "Staples Retail Lite" at bounding box center [372, 180] width 33 height 6
click at [302, 181] on div "Time" at bounding box center [319, 188] width 34 height 9
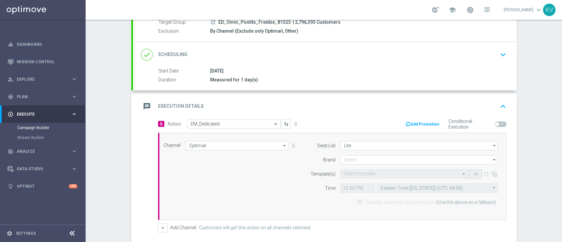
type input "Staples Retail Lite"
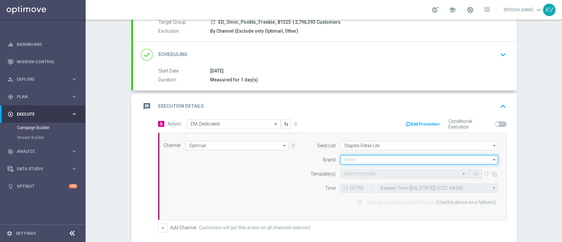
click at [357, 162] on input at bounding box center [420, 159] width 158 height 9
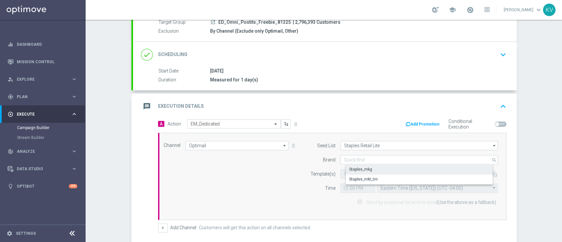
click at [368, 169] on div "Staples_mkg" at bounding box center [425, 169] width 158 height 9
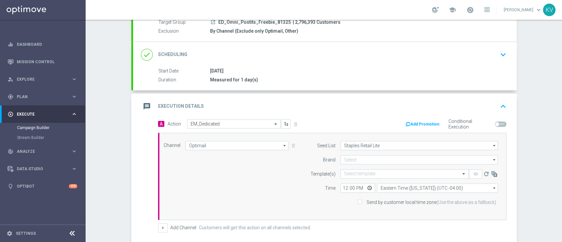
type input "Staples_mkg"
click at [366, 171] on input "text" at bounding box center [398, 174] width 108 height 6
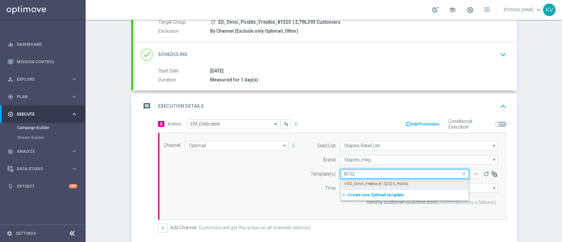
click at [398, 181] on label "V-ED_Omni_Freebie_8132025_Postits" at bounding box center [376, 184] width 65 height 6
type input "8132"
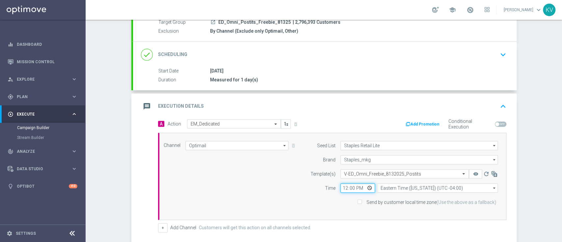
click at [341, 181] on input "12:00" at bounding box center [358, 188] width 35 height 9
type input "09:00"
click at [359, 181] on input "Send by customer local time zone (Use the above as a fallback)" at bounding box center [360, 203] width 4 height 4
checkbox input "true"
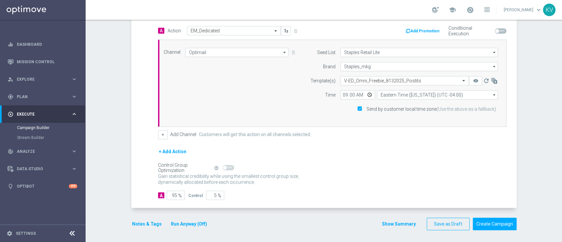
click at [151, 181] on button "Notes & Tags" at bounding box center [146, 224] width 31 height 8
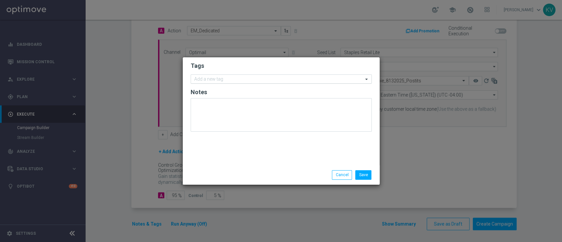
click at [222, 80] on input "text" at bounding box center [278, 80] width 169 height 6
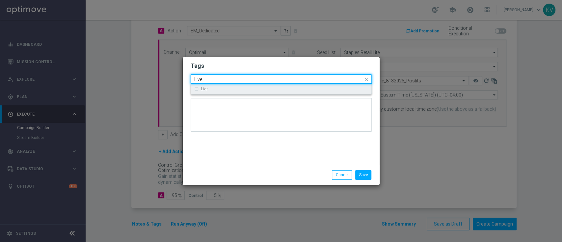
click at [220, 87] on div "Live" at bounding box center [281, 89] width 174 height 11
type input "Live"
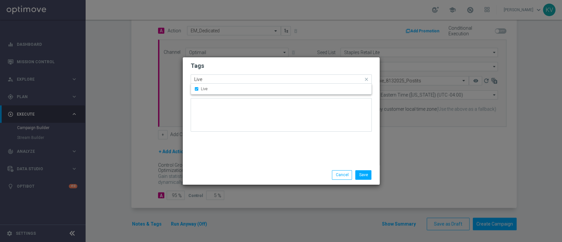
click at [205, 78] on input "Live" at bounding box center [278, 80] width 169 height 6
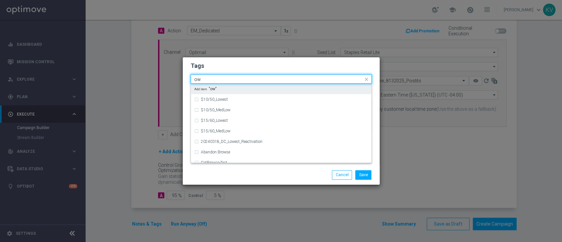
type input "o"
type input "omni"
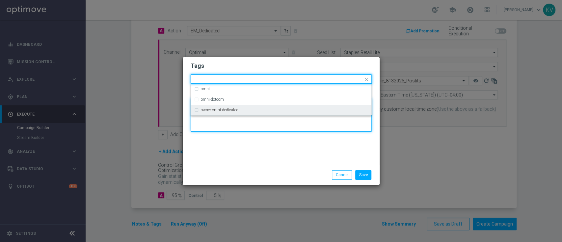
click at [227, 117] on textarea at bounding box center [281, 115] width 181 height 34
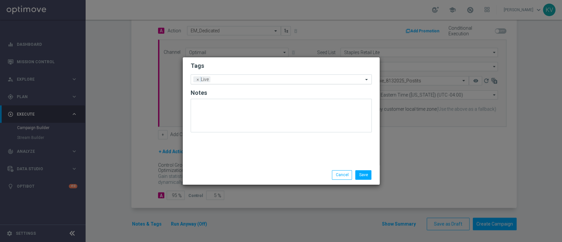
click at [218, 80] on input "text" at bounding box center [288, 80] width 150 height 6
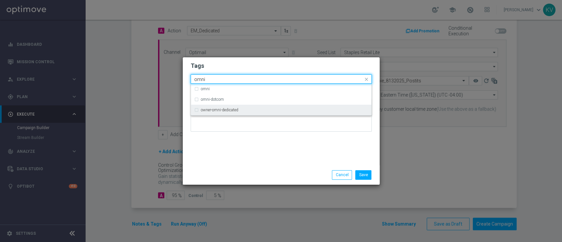
click at [231, 113] on div "owner-omni-dedicated" at bounding box center [281, 110] width 174 height 11
type input "omni"
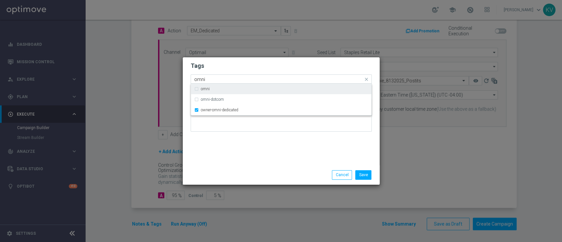
click at [212, 80] on input "omni" at bounding box center [278, 80] width 169 height 6
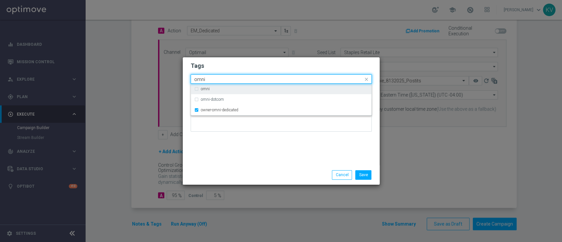
click at [212, 80] on input "omni" at bounding box center [278, 80] width 169 height 6
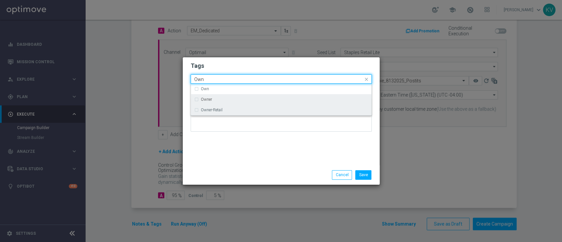
click at [224, 108] on div "Owner-Retail" at bounding box center [281, 110] width 174 height 11
type input "Own"
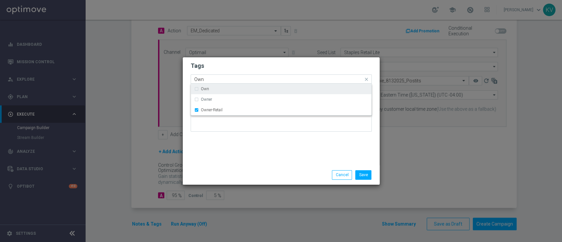
click at [210, 79] on input "Own" at bounding box center [278, 80] width 169 height 6
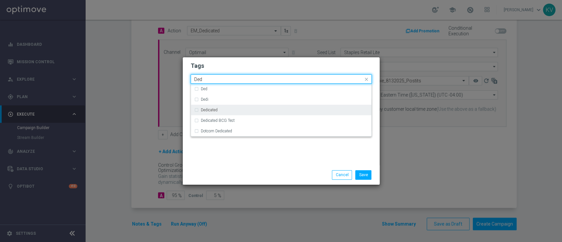
click at [220, 112] on div "Dedicated" at bounding box center [284, 110] width 167 height 4
type input "Ded"
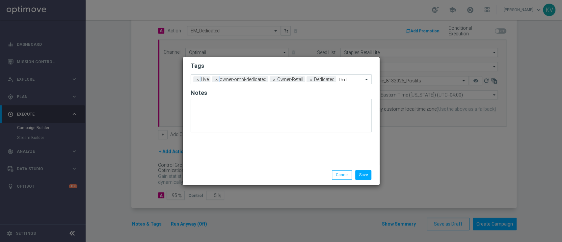
click at [231, 170] on div "Save Cancel" at bounding box center [281, 174] width 197 height 19
click at [360, 173] on button "Save" at bounding box center [364, 174] width 16 height 9
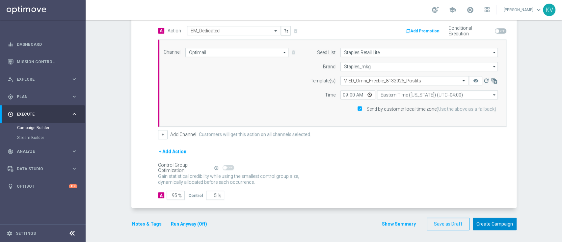
click at [421, 181] on button "Create Campaign" at bounding box center [495, 224] width 44 height 13
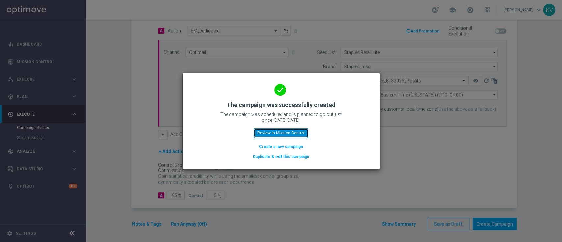
click at [282, 132] on button "Review in Mission Control" at bounding box center [281, 133] width 54 height 9
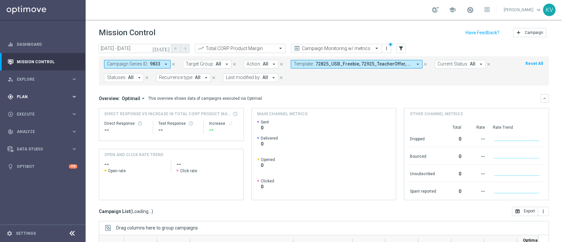
click at [40, 94] on div "gps_fixed Plan" at bounding box center [40, 97] width 64 height 6
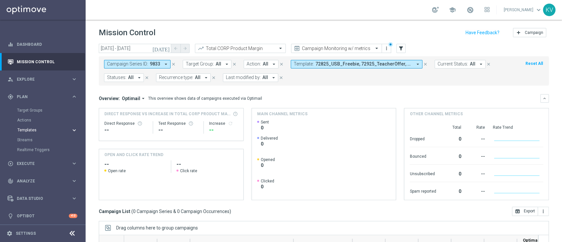
click at [31, 130] on span "Templates" at bounding box center [40, 130] width 47 height 4
click at [32, 140] on link "Optimail" at bounding box center [44, 139] width 48 height 5
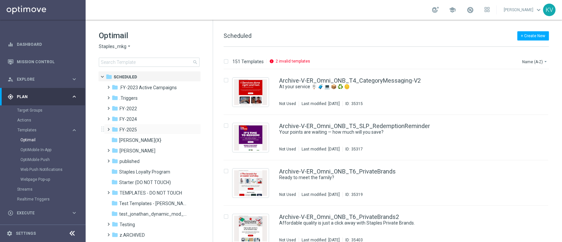
click at [107, 128] on span at bounding box center [107, 126] width 3 height 3
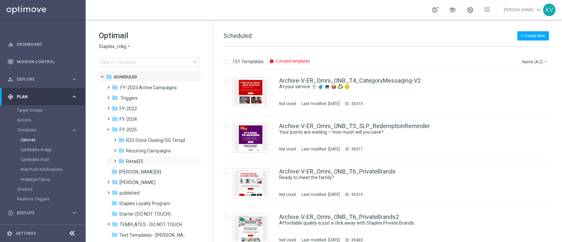
click at [112, 159] on span at bounding box center [113, 158] width 3 height 3
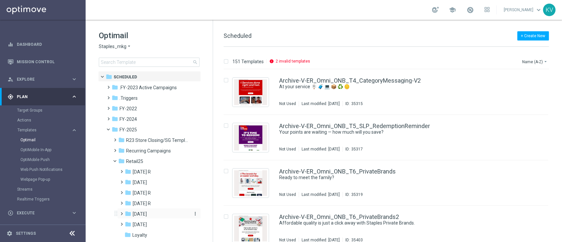
scroll to position [58, 0]
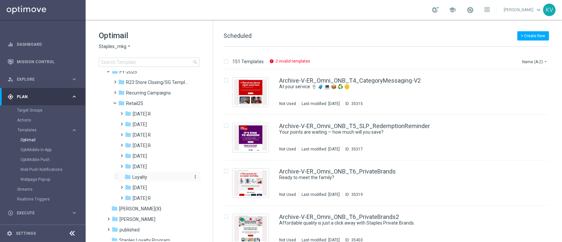
click at [133, 177] on span "Loyalty" at bounding box center [139, 177] width 15 height 6
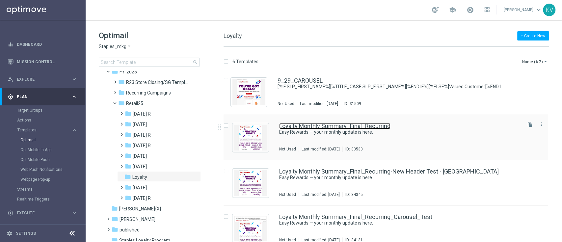
click at [346, 125] on link "Loyalty Monthly Summary_Final_Recurring" at bounding box center [334, 126] width 111 height 6
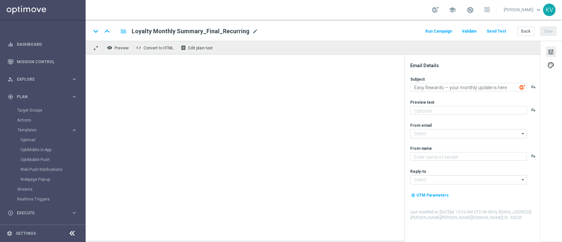
type textarea "Redeem your points to save on your next purchase!"
type input "[EMAIL_ADDRESS][DOMAIN_NAME]"
type textarea "Staples"
type input "[EMAIL_ADDRESS][DOMAIN_NAME]"
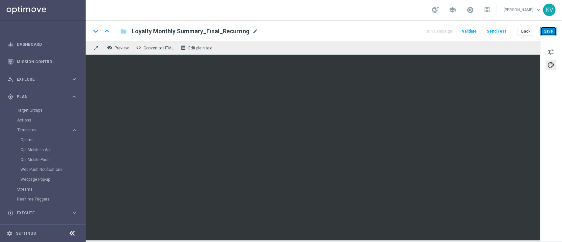
click at [421, 31] on button "Save" at bounding box center [549, 31] width 16 height 9
click at [421, 31] on button "Back" at bounding box center [526, 31] width 16 height 9
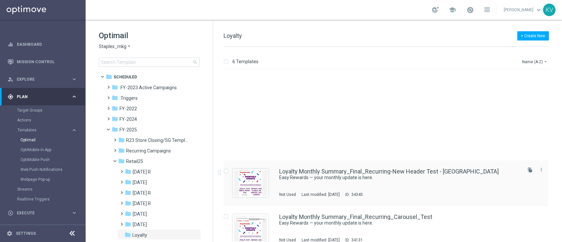
scroll to position [100, 0]
